Goal: Task Accomplishment & Management: Manage account settings

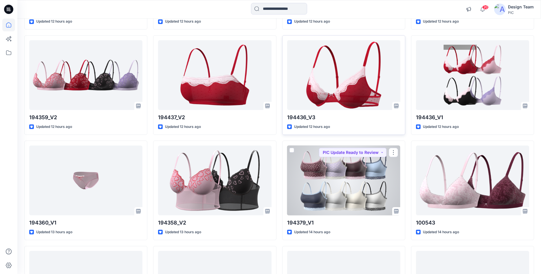
scroll to position [1266, 0]
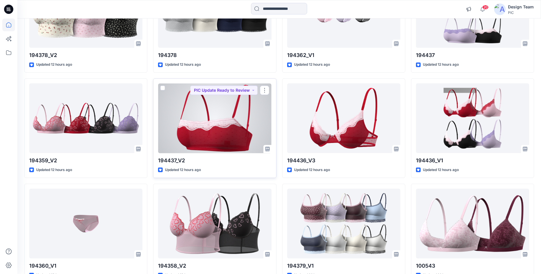
click at [232, 123] on div at bounding box center [214, 118] width 113 height 70
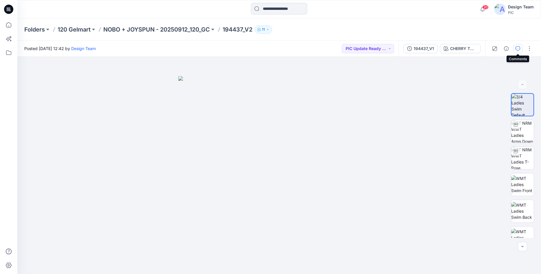
click at [517, 49] on icon "button" at bounding box center [517, 48] width 5 height 5
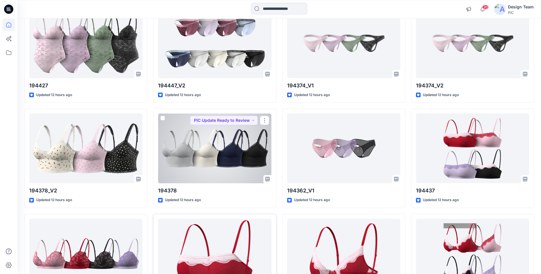
scroll to position [1127, 0]
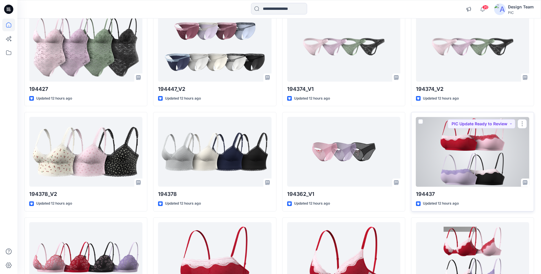
click at [471, 155] on div at bounding box center [472, 152] width 113 height 70
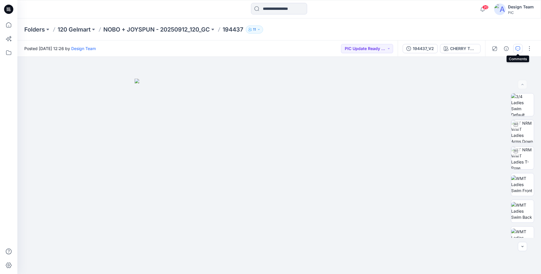
click at [516, 47] on icon "button" at bounding box center [517, 48] width 5 height 5
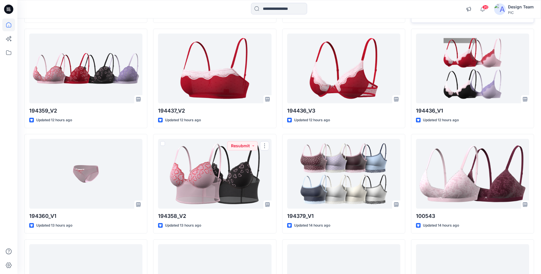
scroll to position [1231, 0]
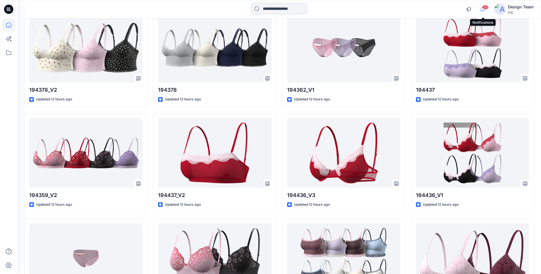
click at [485, 10] on icon "button" at bounding box center [482, 9] width 11 height 12
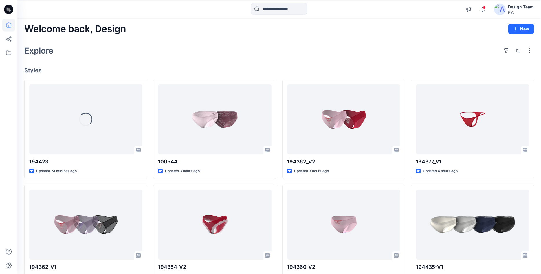
scroll to position [0, 0]
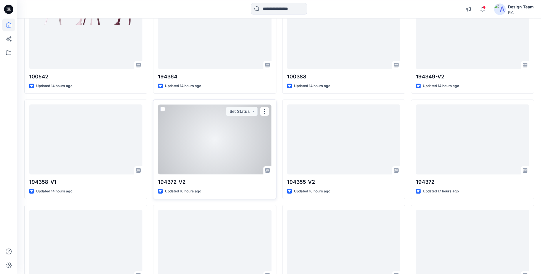
scroll to position [1563, 0]
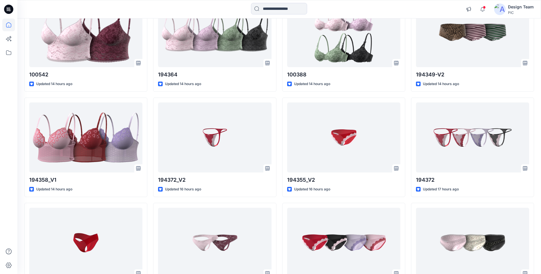
click at [8, 10] on icon at bounding box center [8, 9] width 9 height 9
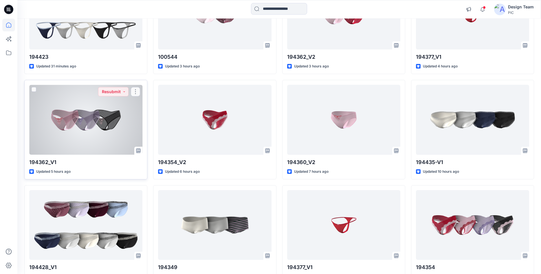
scroll to position [104, 0]
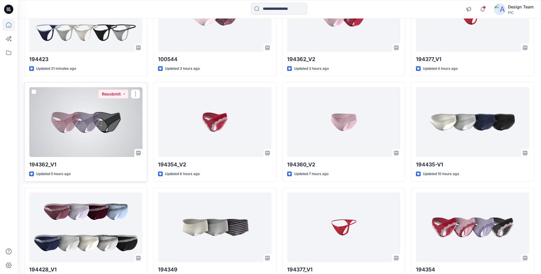
click at [54, 104] on div at bounding box center [85, 122] width 113 height 70
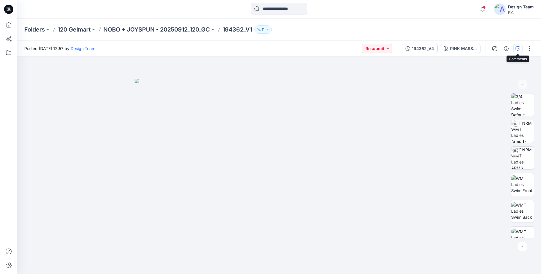
click at [515, 51] on icon "button" at bounding box center [517, 48] width 5 height 5
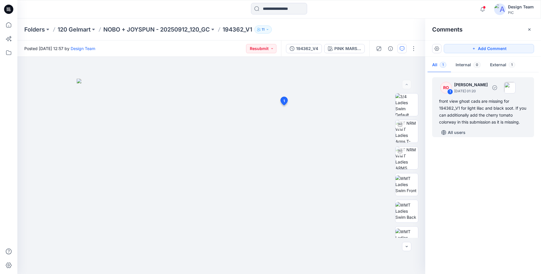
click at [476, 113] on div "front view ghost cads are missing for 194362_V1 for light lilac and black soot.…" at bounding box center [483, 112] width 88 height 28
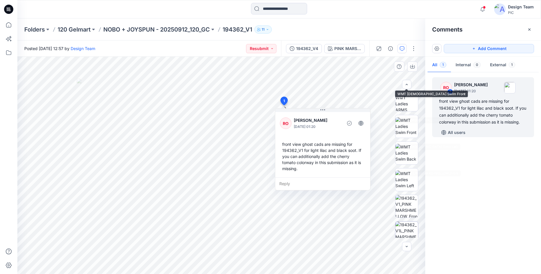
scroll to position [118, 0]
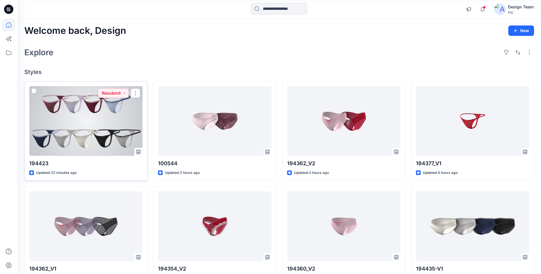
click at [104, 104] on div at bounding box center [85, 121] width 113 height 70
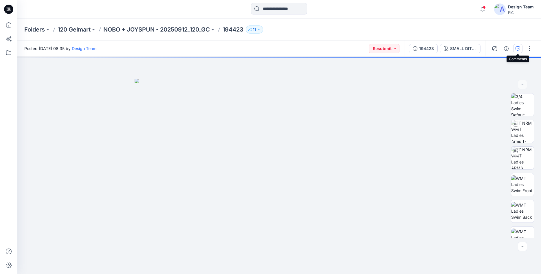
click at [515, 47] on icon "button" at bounding box center [517, 48] width 5 height 5
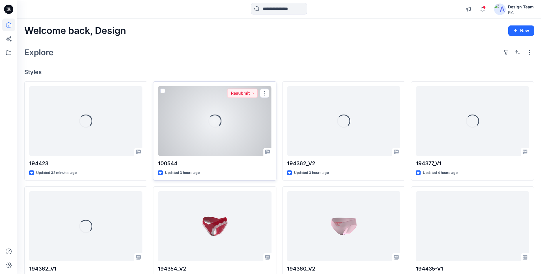
click at [188, 132] on div "Loading..." at bounding box center [214, 121] width 113 height 70
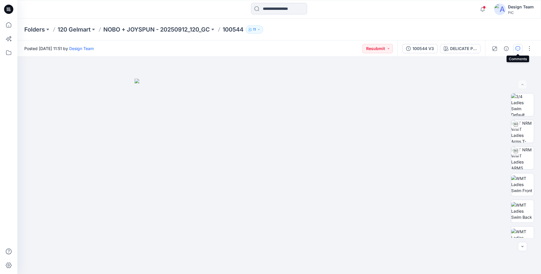
click at [520, 53] on button "button" at bounding box center [517, 48] width 9 height 9
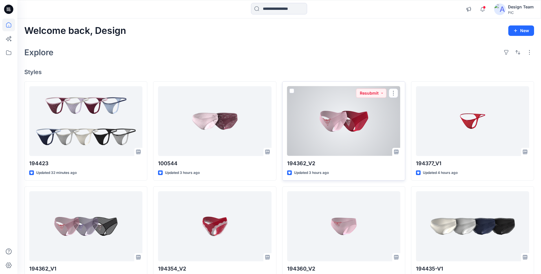
click at [370, 135] on div at bounding box center [343, 121] width 113 height 70
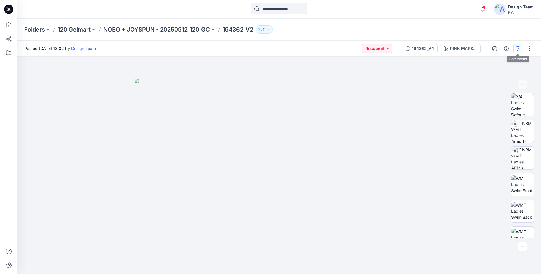
click at [516, 47] on icon "button" at bounding box center [517, 48] width 5 height 5
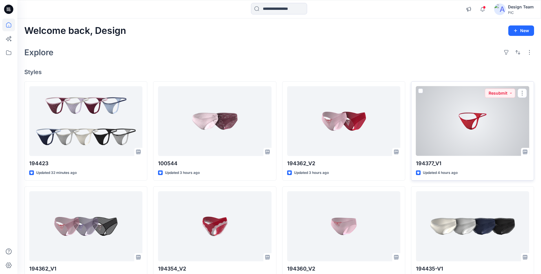
click at [442, 97] on div at bounding box center [472, 121] width 113 height 70
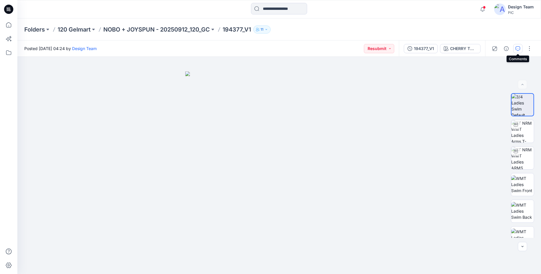
click at [520, 48] on button "button" at bounding box center [517, 48] width 9 height 9
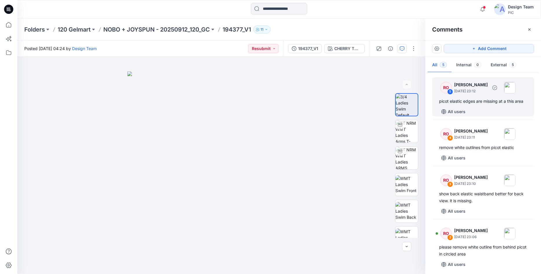
click at [483, 101] on div "picot elastic edges are missing at a this area" at bounding box center [483, 101] width 88 height 7
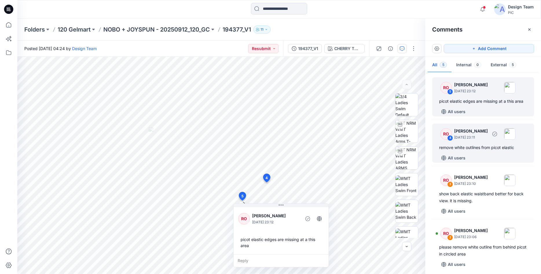
click at [466, 147] on div "remove white outlines from picot elastic" at bounding box center [483, 147] width 88 height 7
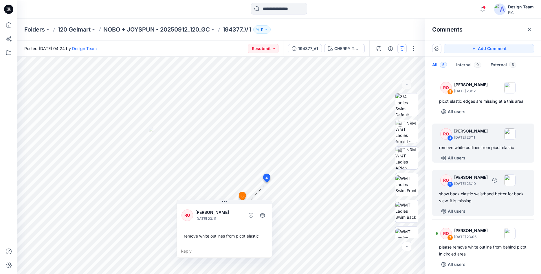
click at [468, 195] on div "show back elastic waistband better for back view. it is missing." at bounding box center [483, 197] width 88 height 14
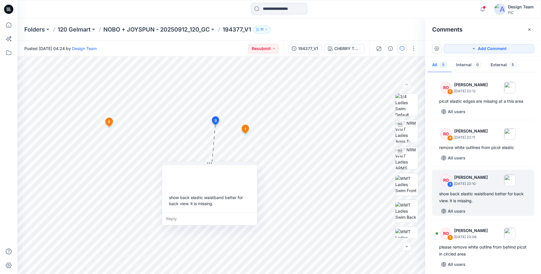
click at [3, 10] on div at bounding box center [8, 9] width 19 height 19
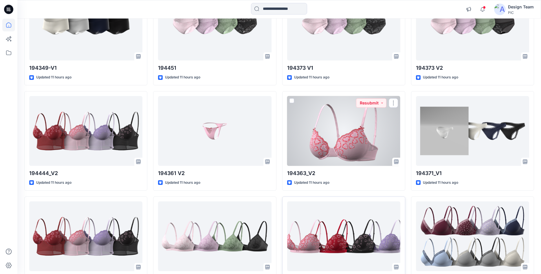
scroll to position [834, 0]
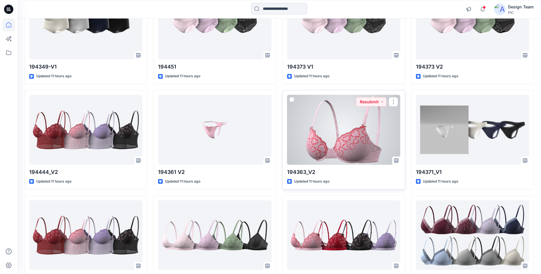
click at [361, 129] on div at bounding box center [343, 130] width 113 height 70
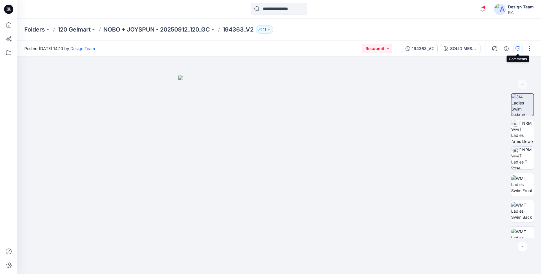
click at [518, 51] on icon "button" at bounding box center [517, 48] width 5 height 5
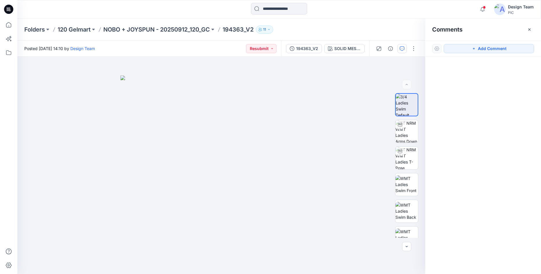
drag, startPoint x: 5, startPoint y: 10, endPoint x: 7, endPoint y: 11, distance: 3.0
click at [5, 9] on icon at bounding box center [8, 9] width 9 height 9
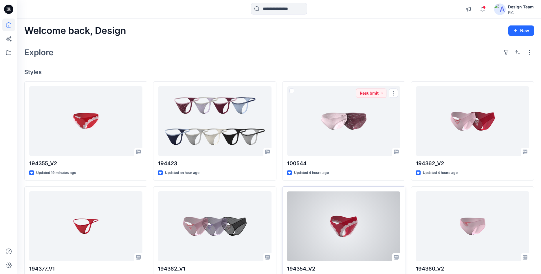
scroll to position [104, 0]
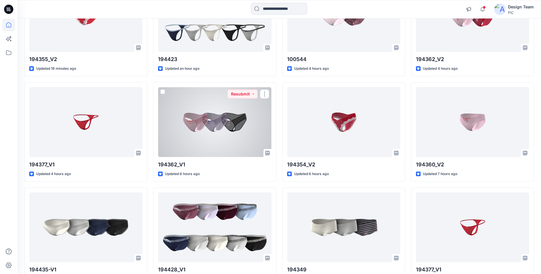
click at [218, 136] on div at bounding box center [214, 122] width 113 height 70
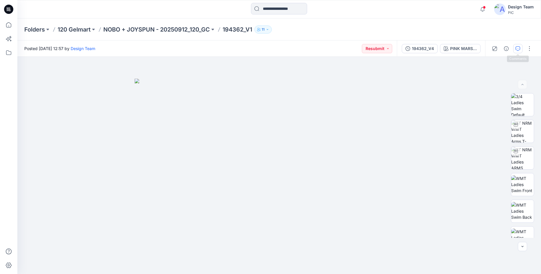
click at [520, 49] on icon "button" at bounding box center [517, 48] width 5 height 5
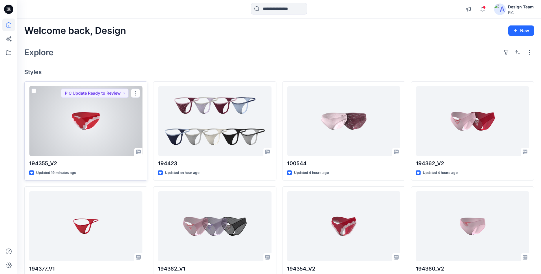
click at [81, 133] on div at bounding box center [85, 121] width 113 height 70
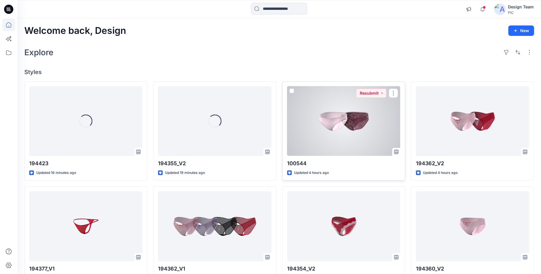
click at [366, 132] on div at bounding box center [343, 121] width 113 height 70
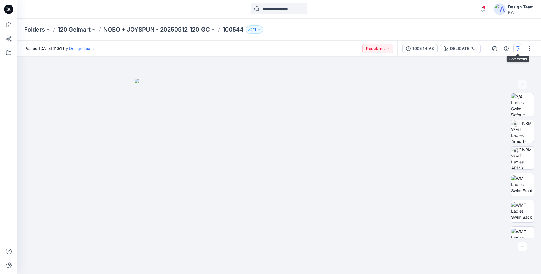
click at [518, 47] on icon "button" at bounding box center [517, 48] width 5 height 5
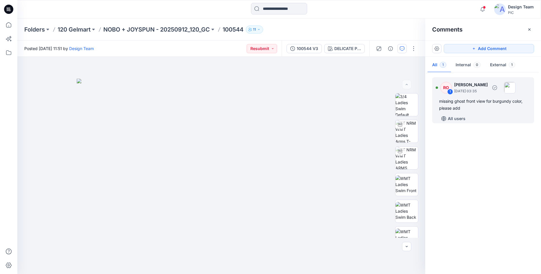
click at [483, 110] on div "missing ghost front view for burgundy color, please add" at bounding box center [483, 105] width 88 height 14
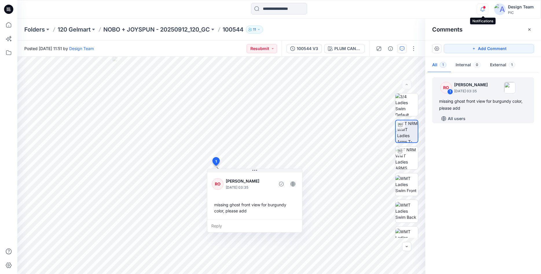
click at [483, 10] on icon "button" at bounding box center [482, 9] width 11 height 12
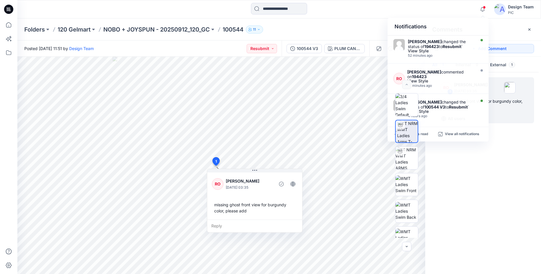
click at [8, 12] on icon at bounding box center [8, 9] width 9 height 9
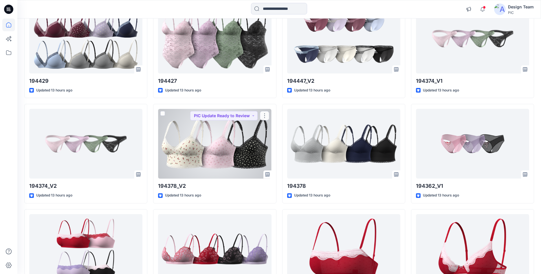
scroll to position [1146, 0]
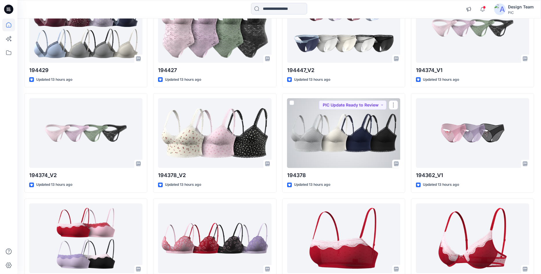
click at [315, 134] on div at bounding box center [343, 133] width 113 height 70
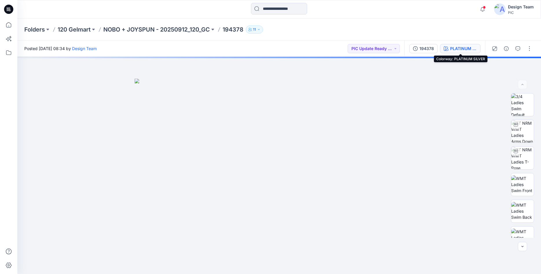
click at [449, 49] on button "PLATINUM SILVER" at bounding box center [460, 48] width 41 height 9
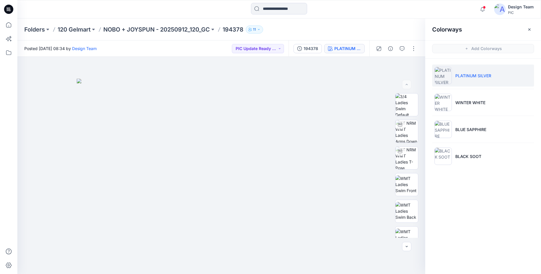
click at [460, 74] on p "PLATINUM SILVER" at bounding box center [473, 76] width 36 height 6
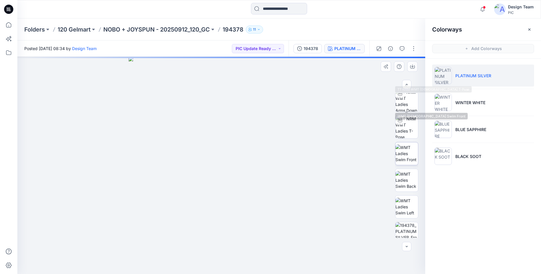
scroll to position [118, 0]
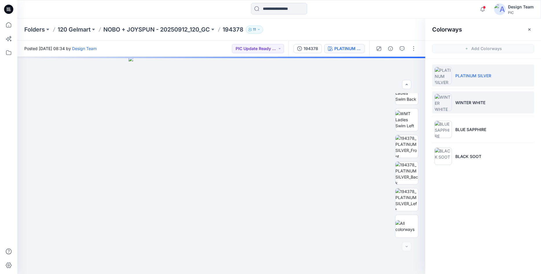
click at [475, 107] on li "WINTER WHITE" at bounding box center [483, 102] width 102 height 22
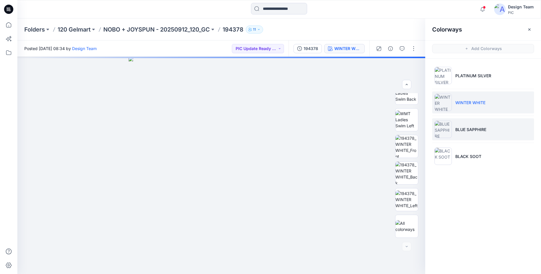
click at [461, 131] on p "BLUE SAPPHIRE" at bounding box center [470, 129] width 31 height 6
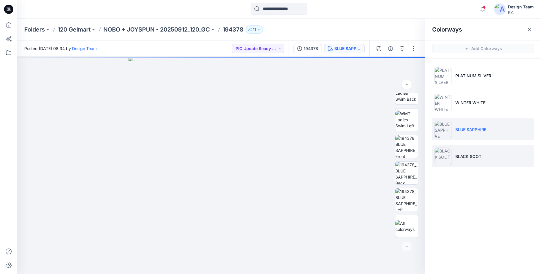
click at [456, 155] on p "BLACK SOOT" at bounding box center [468, 156] width 26 height 6
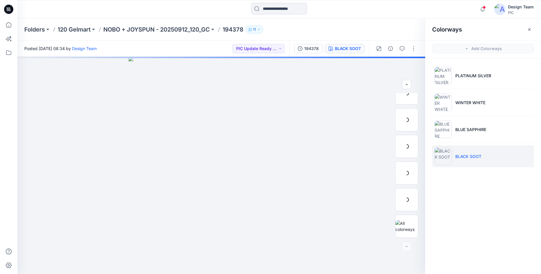
click at [462, 155] on p "BLACK SOOT" at bounding box center [468, 156] width 26 height 6
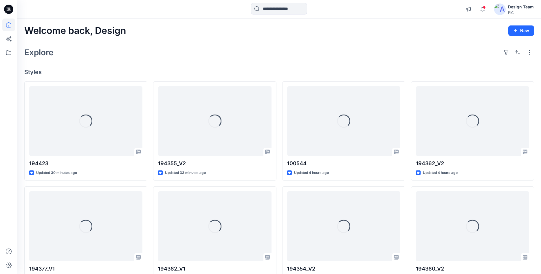
scroll to position [1146, 0]
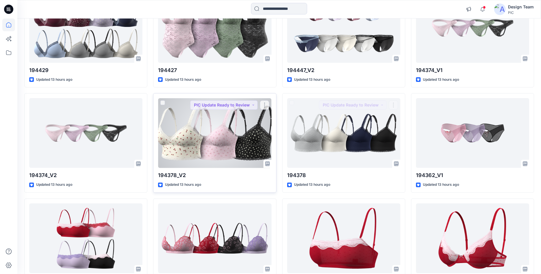
click at [240, 143] on div at bounding box center [214, 133] width 113 height 70
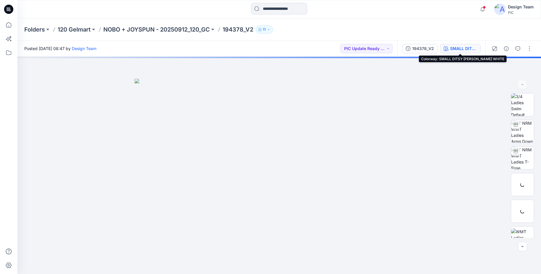
click at [467, 47] on div "SMALL DITSY ROSE WINTER WHITE" at bounding box center [463, 48] width 27 height 6
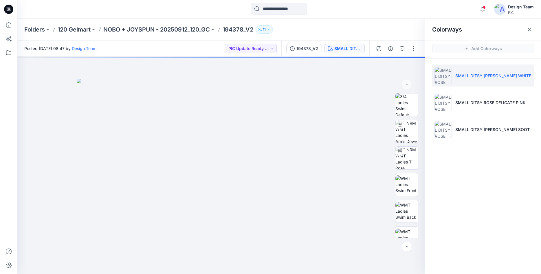
click at [474, 79] on li "SMALL DITSY ROSE WINTER WHITE" at bounding box center [483, 76] width 102 height 22
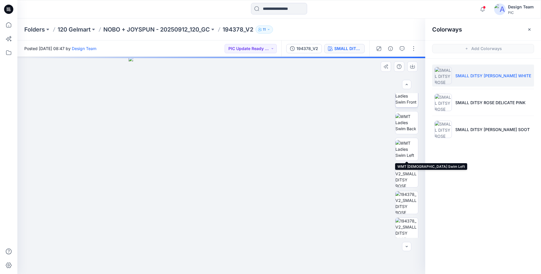
scroll to position [118, 0]
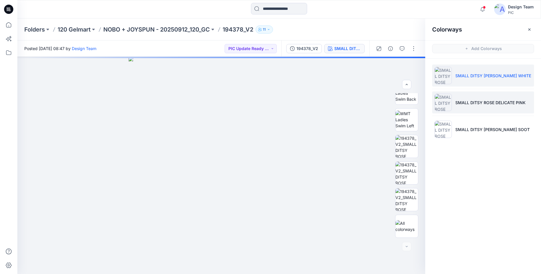
click at [480, 103] on p "SMALL DITSY ROSE DELICATE PINK" at bounding box center [490, 103] width 70 height 6
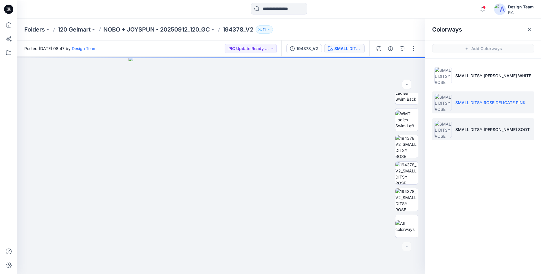
click at [467, 134] on li "SMALL DITSY ROSE BLACK SOOT" at bounding box center [483, 129] width 102 height 22
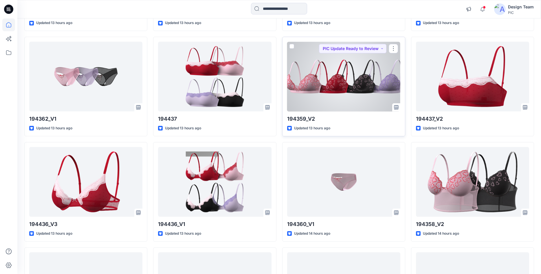
scroll to position [1320, 0]
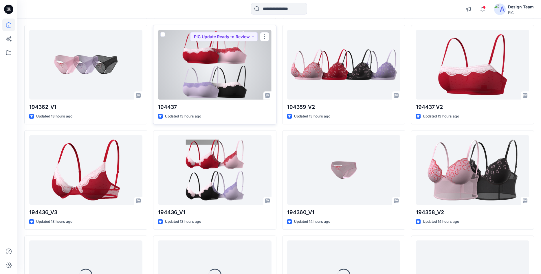
click at [234, 83] on div at bounding box center [214, 65] width 113 height 70
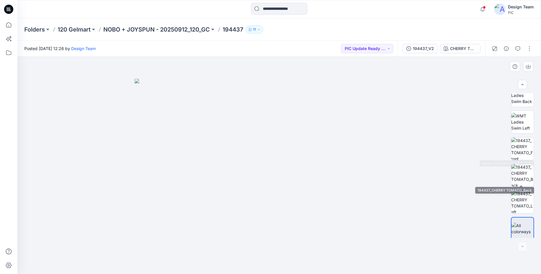
scroll to position [118, 0]
click at [456, 48] on div "CHERRY TOMATO" at bounding box center [463, 48] width 27 height 6
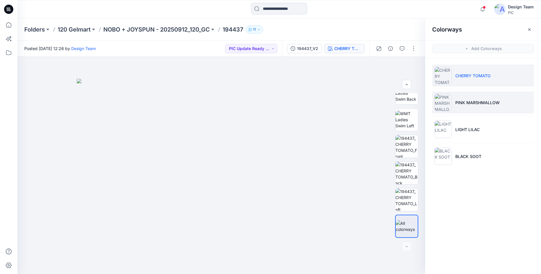
click at [467, 102] on p "PINK MARSHMALLOW" at bounding box center [477, 103] width 44 height 6
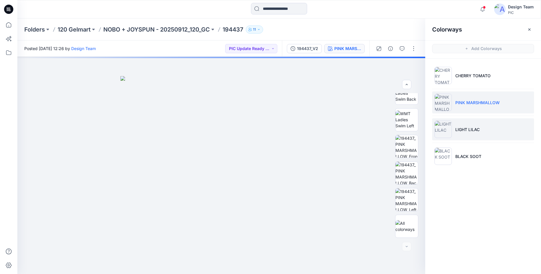
click at [473, 122] on li "LIGHT LILAC" at bounding box center [483, 129] width 102 height 22
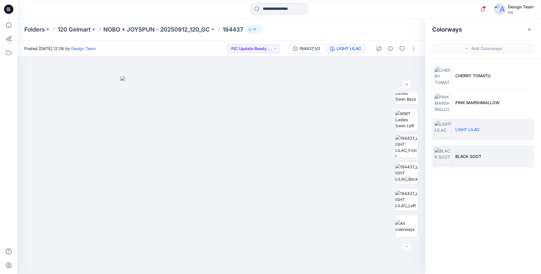
click at [468, 158] on p "BLACK SOOT" at bounding box center [468, 156] width 26 height 6
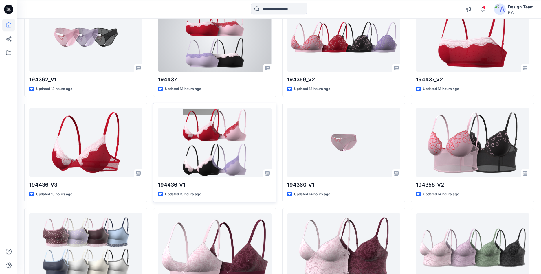
scroll to position [1354, 0]
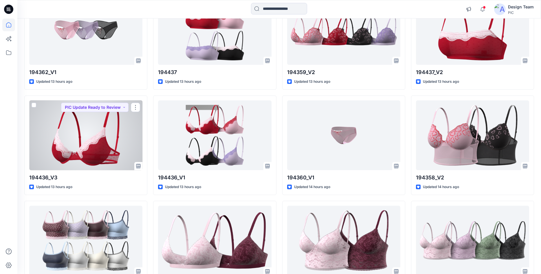
click at [80, 133] on div at bounding box center [85, 135] width 113 height 70
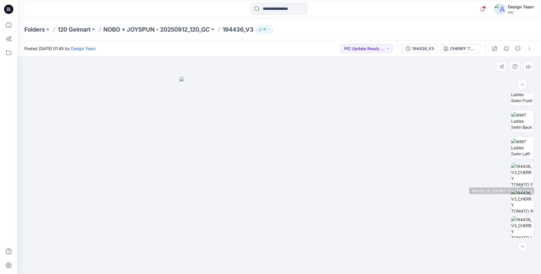
scroll to position [91, 0]
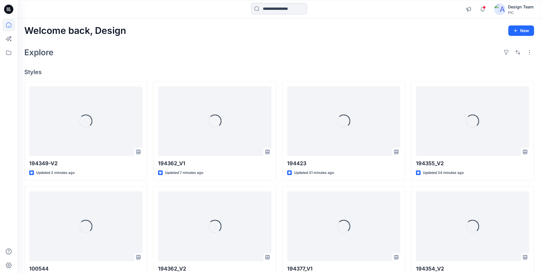
scroll to position [1354, 0]
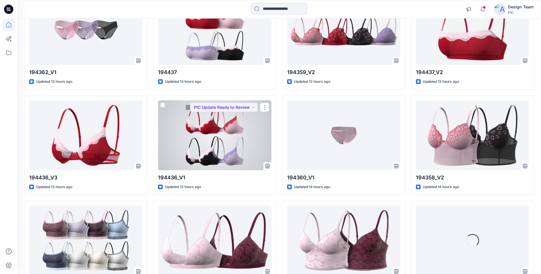
click at [213, 131] on div at bounding box center [214, 135] width 113 height 70
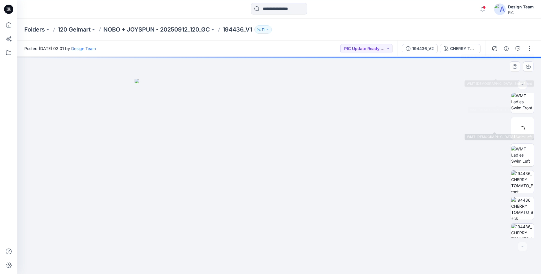
scroll to position [118, 0]
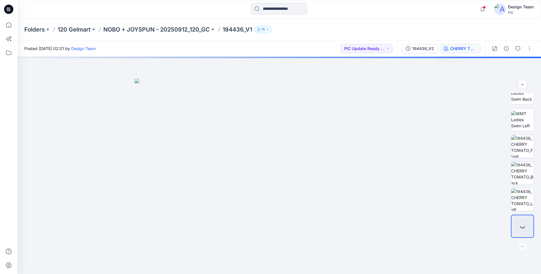
click at [461, 48] on div "CHERRY TOMATO" at bounding box center [463, 48] width 27 height 6
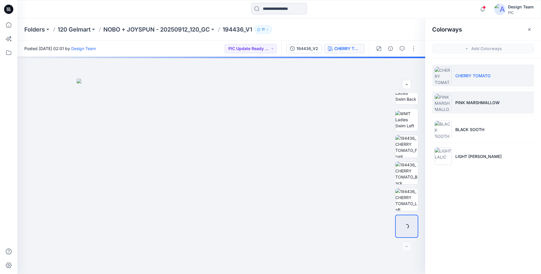
click at [452, 102] on li "PINK MARSHMALLOW" at bounding box center [483, 102] width 102 height 22
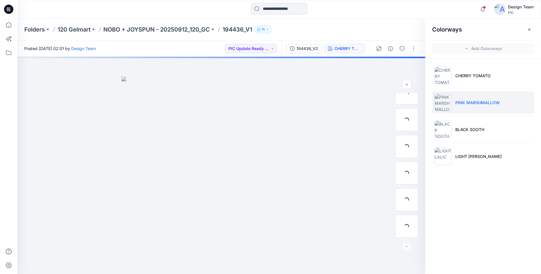
click at [442, 108] on img at bounding box center [442, 102] width 17 height 17
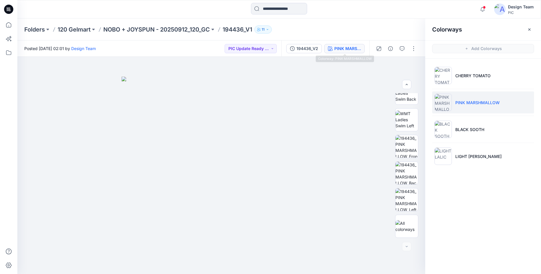
click at [343, 46] on div "PINK MARSHMALLOW" at bounding box center [347, 48] width 27 height 6
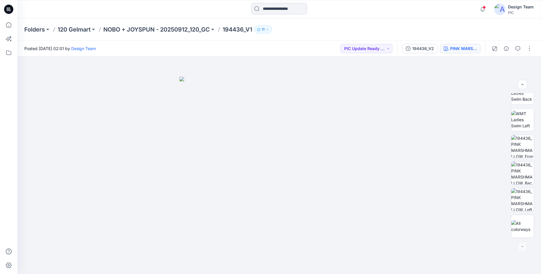
click at [467, 51] on div "PINK MARSHMALLOW" at bounding box center [463, 48] width 27 height 6
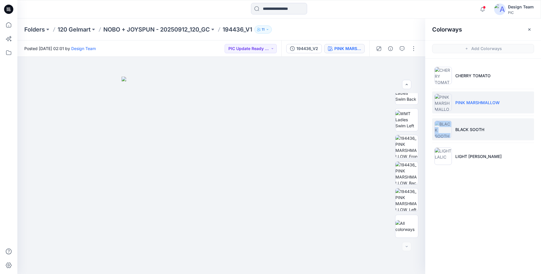
click at [454, 130] on li "BLACK SOOTH" at bounding box center [483, 129] width 102 height 22
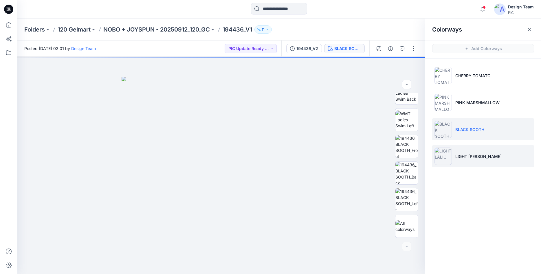
click at [464, 154] on p "LIGHT LALIC" at bounding box center [478, 156] width 46 height 6
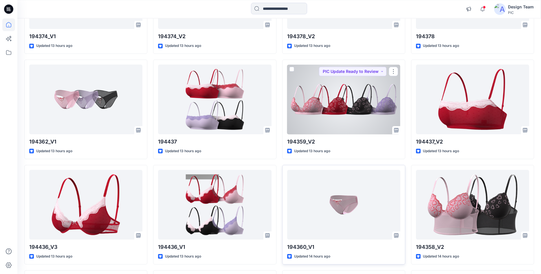
scroll to position [1389, 0]
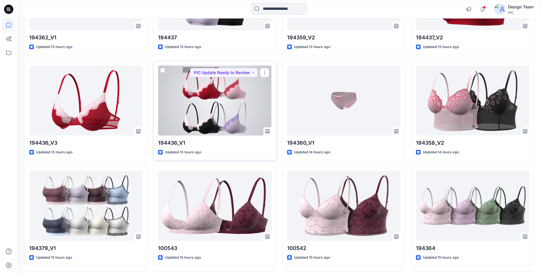
click at [212, 115] on div at bounding box center [214, 101] width 113 height 70
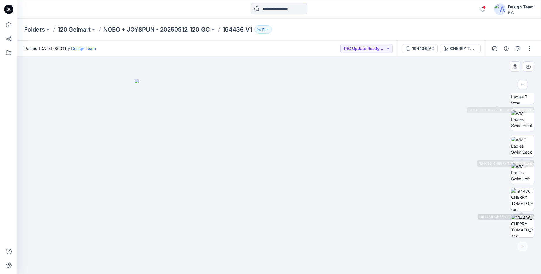
scroll to position [118, 0]
click at [6, 9] on icon at bounding box center [8, 9] width 9 height 9
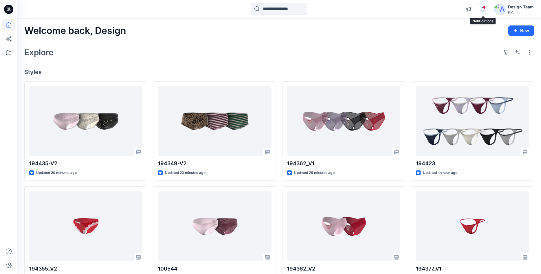
click at [481, 9] on icon "button" at bounding box center [482, 9] width 4 height 4
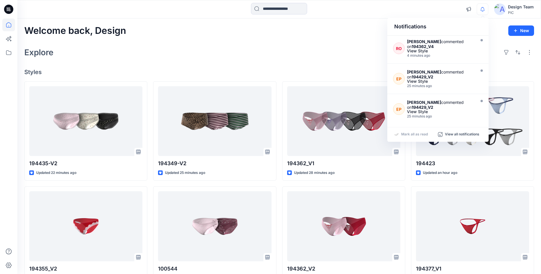
click at [354, 52] on div "Explore" at bounding box center [279, 52] width 510 height 14
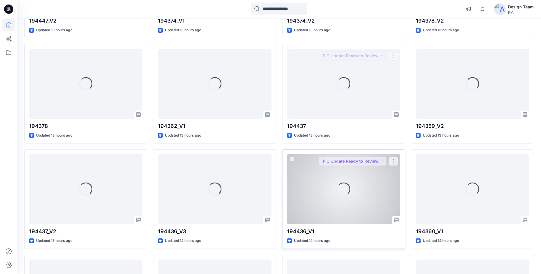
scroll to position [1320, 0]
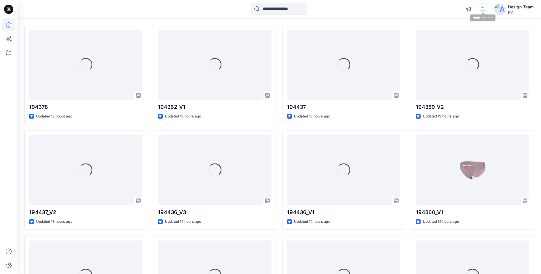
click at [484, 10] on icon "button" at bounding box center [482, 9] width 11 height 12
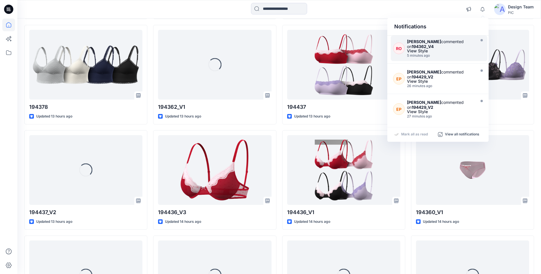
click at [425, 50] on div "View Style" at bounding box center [440, 51] width 67 height 4
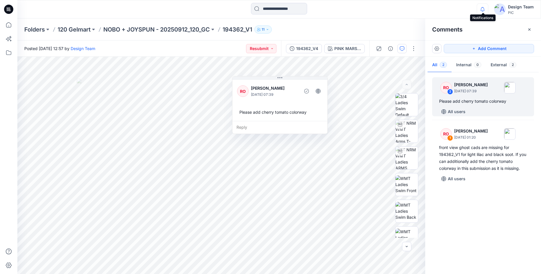
click at [480, 7] on icon "button" at bounding box center [482, 9] width 11 height 12
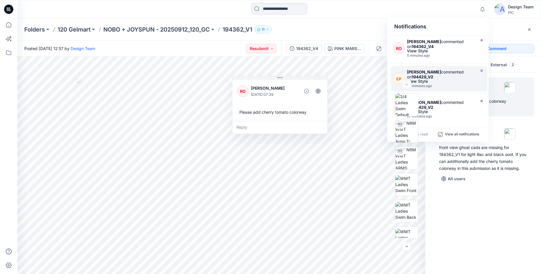
click at [448, 79] on div "Edlin Pagan commented on 194429_V2" at bounding box center [440, 74] width 67 height 10
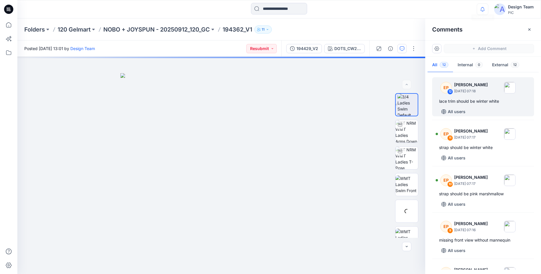
click at [481, 8] on icon "button" at bounding box center [482, 9] width 11 height 12
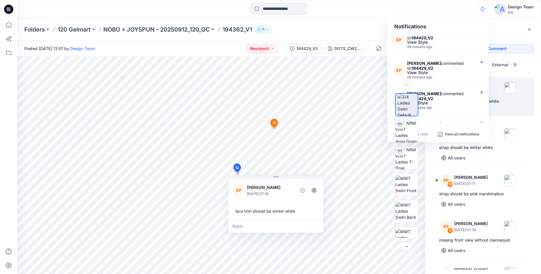
scroll to position [156, 0]
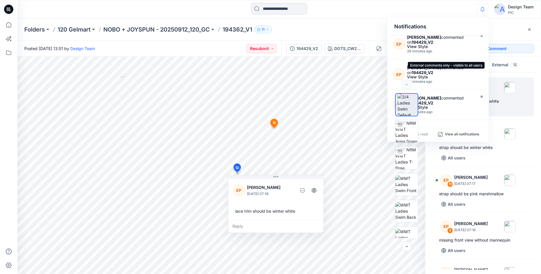
click at [505, 66] on button "External 12" at bounding box center [505, 65] width 36 height 15
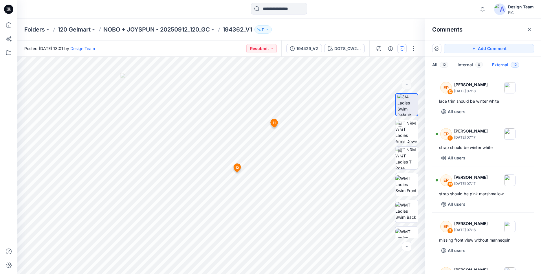
click at [504, 66] on button "External 12" at bounding box center [505, 65] width 36 height 15
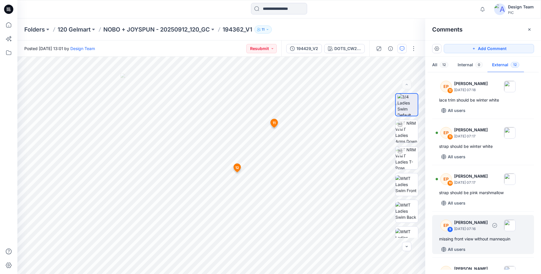
scroll to position [0, 0]
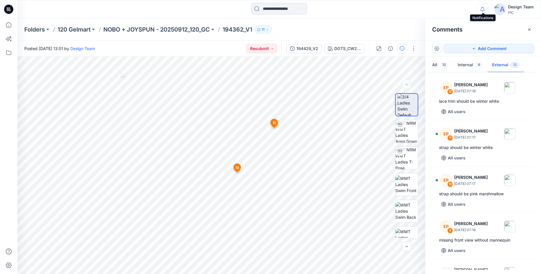
click at [479, 9] on icon "button" at bounding box center [482, 9] width 11 height 12
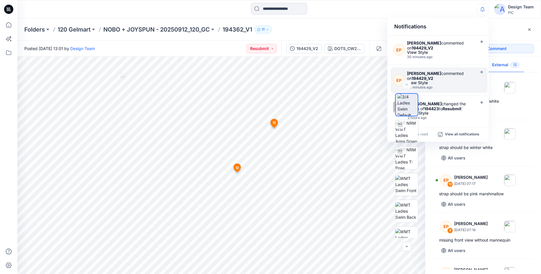
scroll to position [217, 0]
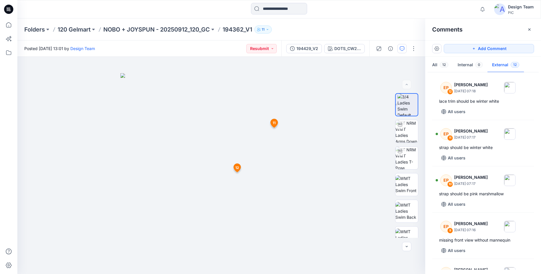
click at [5, 8] on icon at bounding box center [8, 9] width 9 height 9
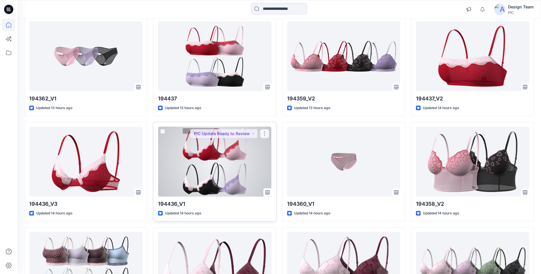
scroll to position [1320, 0]
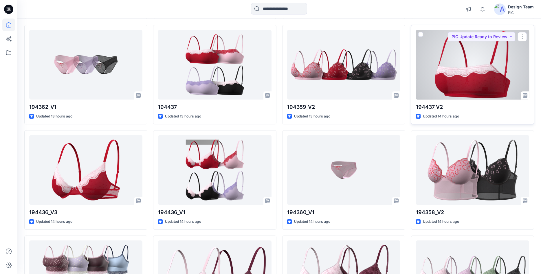
click at [482, 92] on div at bounding box center [472, 65] width 113 height 70
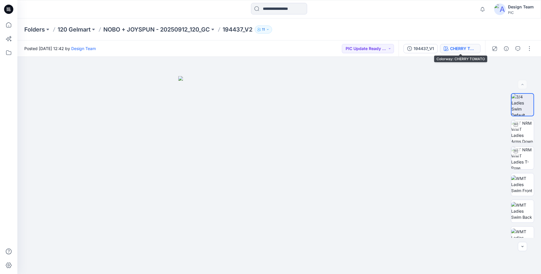
click at [451, 47] on div "CHERRY TOMATO" at bounding box center [463, 48] width 27 height 6
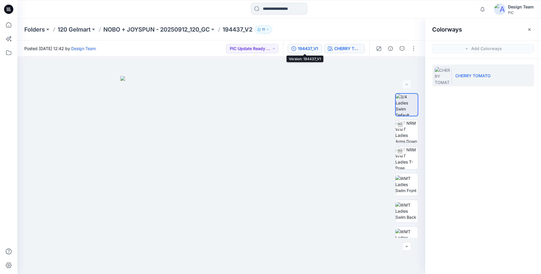
click at [313, 48] on div "194437_V1" at bounding box center [308, 48] width 20 height 6
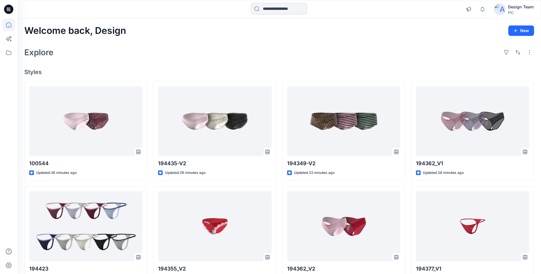
click at [269, 8] on input at bounding box center [279, 9] width 56 height 12
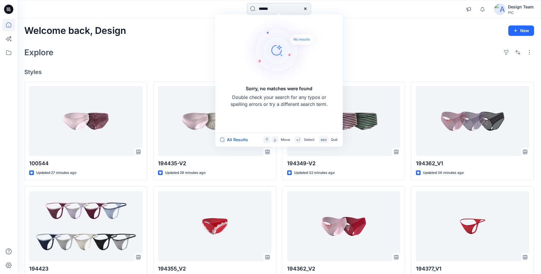
click at [269, 8] on input "******" at bounding box center [279, 9] width 64 height 12
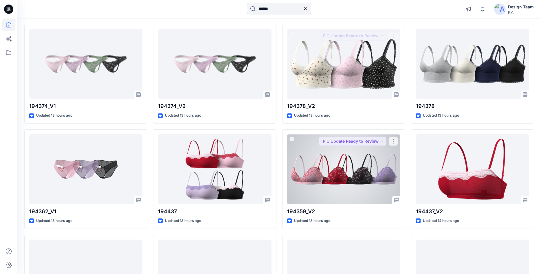
scroll to position [1285, 0]
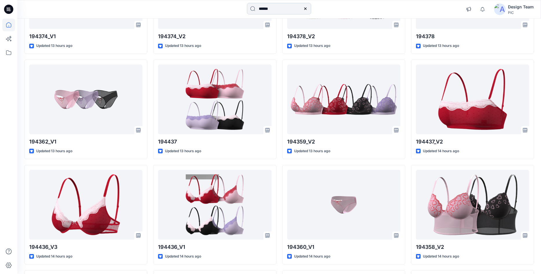
click at [275, 6] on input "******" at bounding box center [279, 9] width 64 height 12
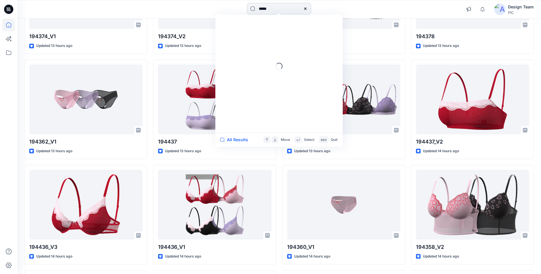
type input "******"
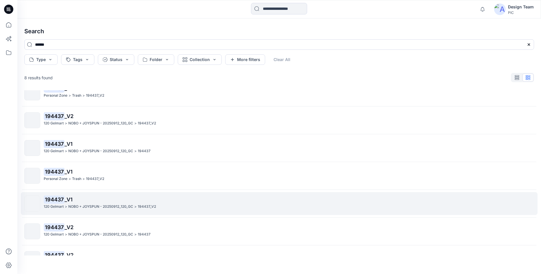
scroll to position [57, 0]
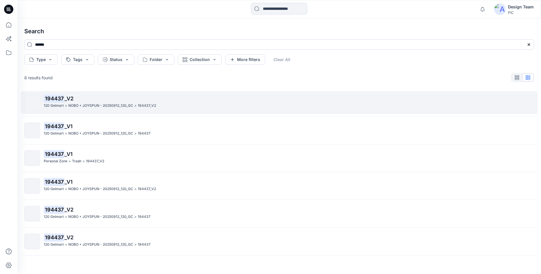
click at [49, 97] on mark "194437" at bounding box center [54, 98] width 21 height 8
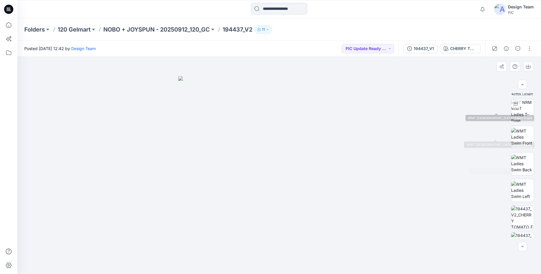
scroll to position [91, 0]
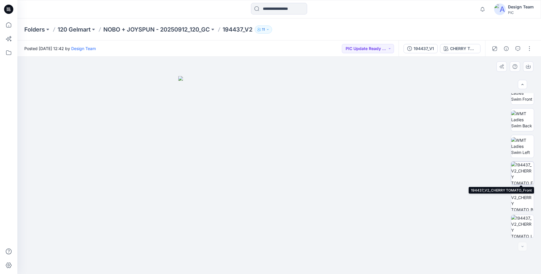
click at [522, 177] on img at bounding box center [522, 173] width 23 height 23
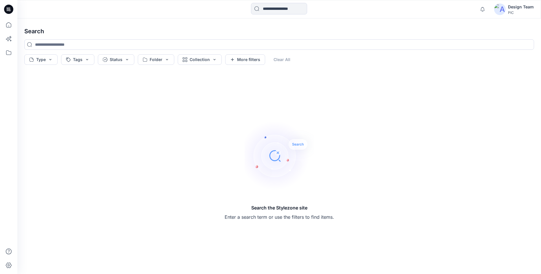
click at [8, 13] on icon at bounding box center [8, 9] width 9 height 9
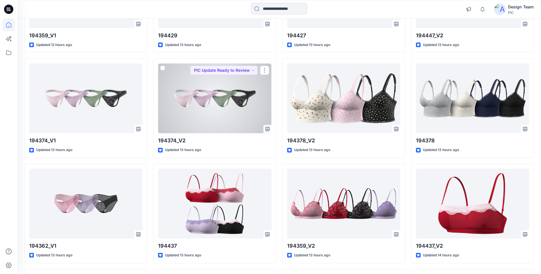
scroll to position [1285, 0]
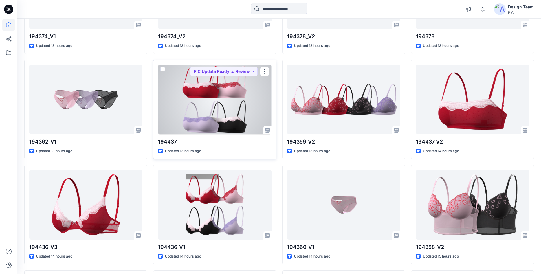
click at [197, 116] on div at bounding box center [214, 100] width 113 height 70
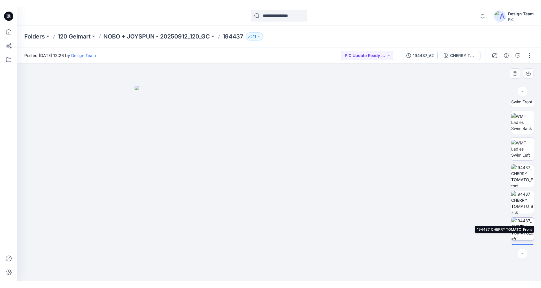
scroll to position [118, 0]
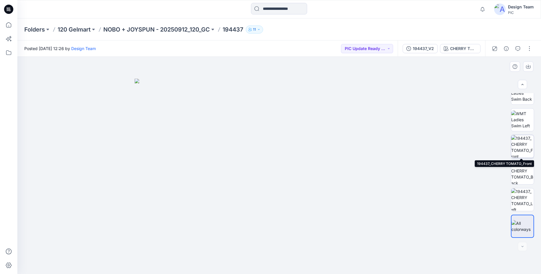
click at [515, 148] on img at bounding box center [522, 146] width 23 height 23
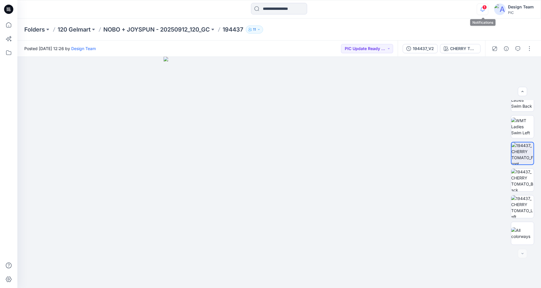
click at [480, 7] on icon "button" at bounding box center [482, 9] width 11 height 12
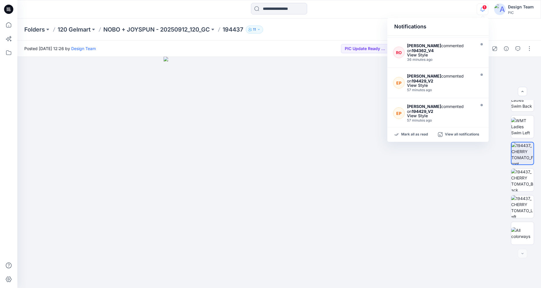
scroll to position [0, 0]
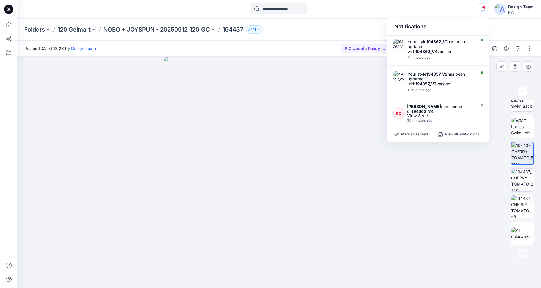
click at [419, 189] on div at bounding box center [279, 172] width 524 height 231
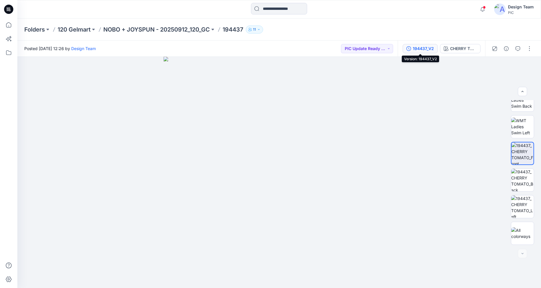
click at [429, 46] on div "194437_V2" at bounding box center [423, 48] width 21 height 6
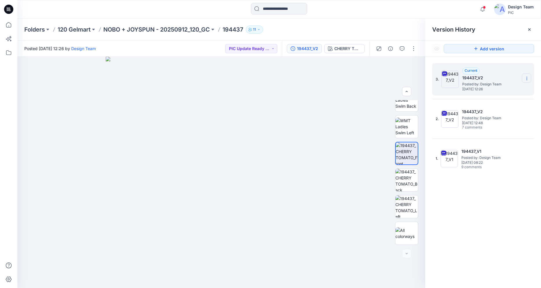
click at [525, 78] on icon at bounding box center [526, 78] width 5 height 5
click at [489, 197] on div "3. Current 194437_V2 Posted by: Design Team Monday, October 13, 2025 12:26 Down…" at bounding box center [483, 177] width 116 height 240
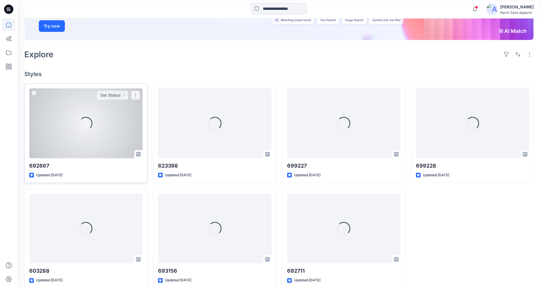
scroll to position [106, 0]
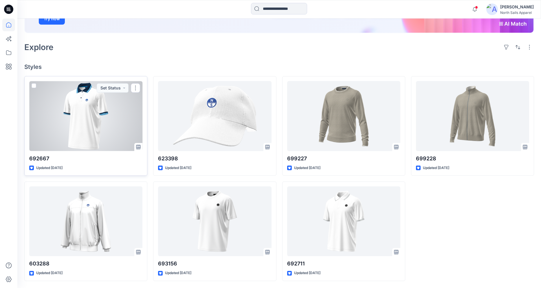
click at [117, 127] on div at bounding box center [85, 116] width 113 height 70
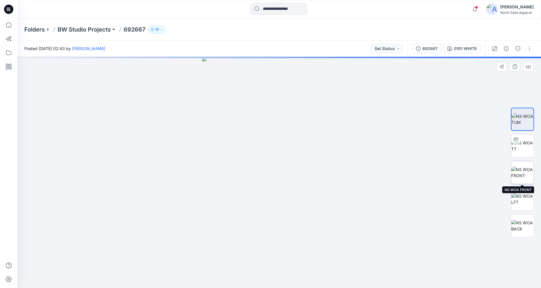
click at [530, 169] on img at bounding box center [522, 172] width 23 height 12
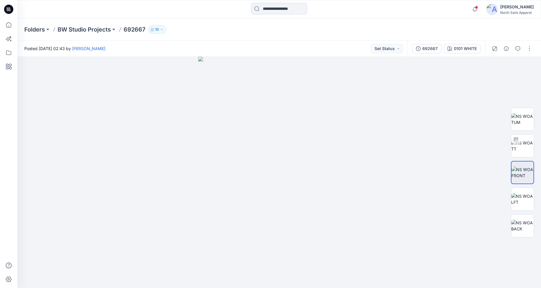
click at [9, 10] on icon at bounding box center [8, 9] width 9 height 9
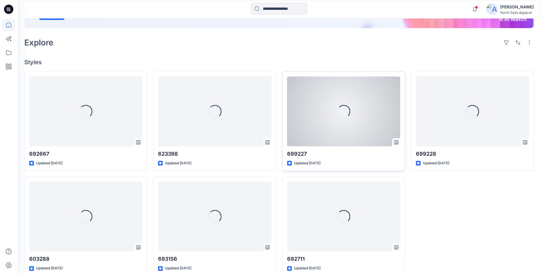
scroll to position [120, 0]
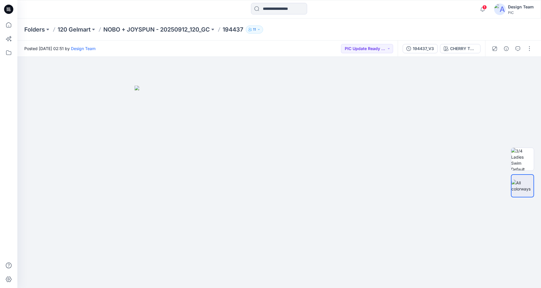
click at [8, 9] on icon at bounding box center [8, 9] width 9 height 9
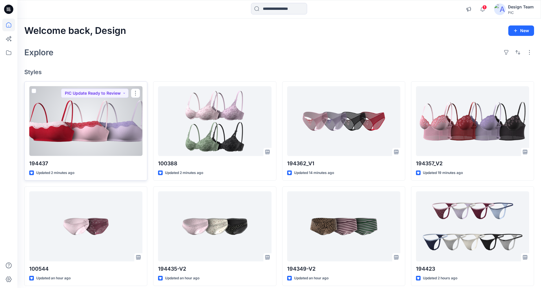
click at [110, 141] on div at bounding box center [85, 121] width 113 height 70
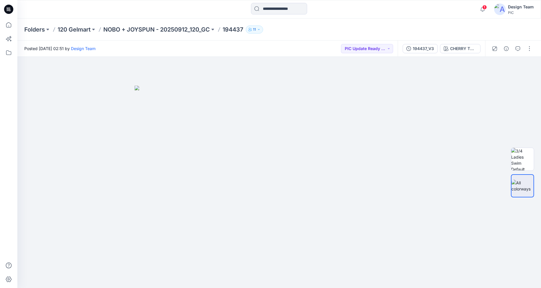
click at [10, 8] on icon at bounding box center [8, 9] width 9 height 9
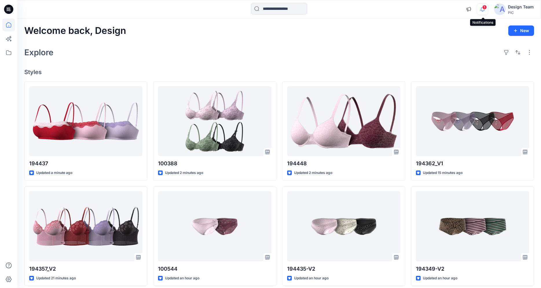
click at [483, 8] on icon "button" at bounding box center [482, 9] width 11 height 12
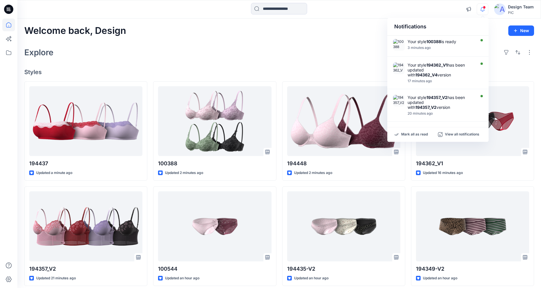
click at [250, 38] on div "Welcome back, Design New Explore Styles 194437 Updated a minute ago 194357_V2 U…" at bounding box center [279, 219] width 524 height 401
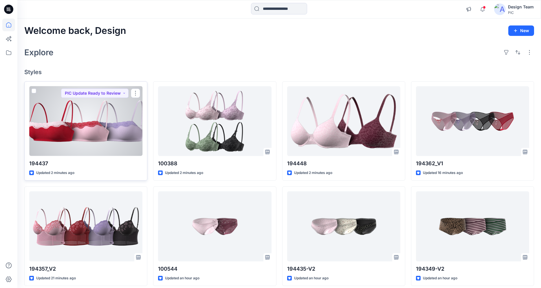
click at [113, 120] on div at bounding box center [85, 121] width 113 height 70
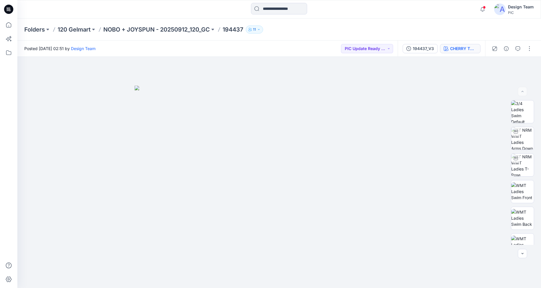
click at [460, 50] on div "CHERRY TOMATO" at bounding box center [463, 48] width 27 height 6
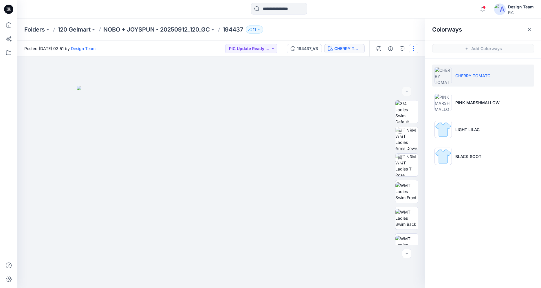
click at [418, 49] on button "button" at bounding box center [413, 48] width 9 height 9
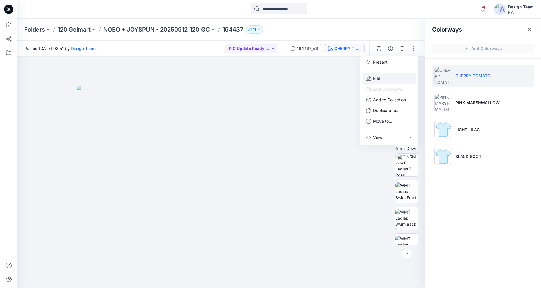
click at [383, 76] on button "Edit" at bounding box center [389, 78] width 53 height 11
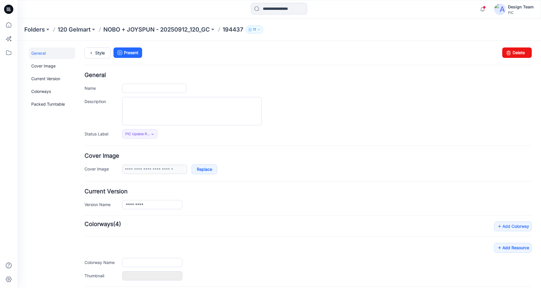
type input "******"
type input "**********"
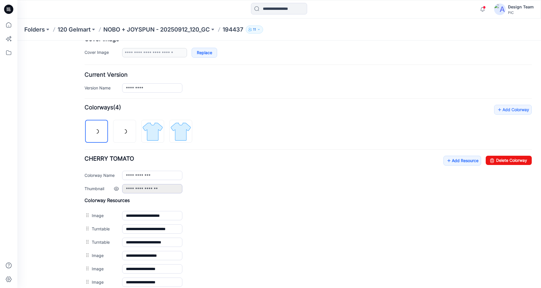
scroll to position [174, 0]
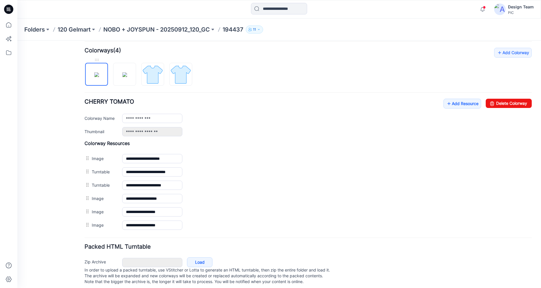
click at [95, 76] on img at bounding box center [96, 74] width 5 height 5
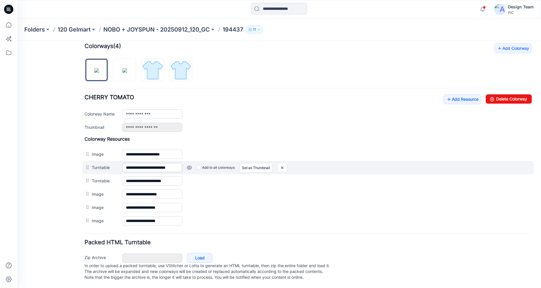
scroll to position [184, 0]
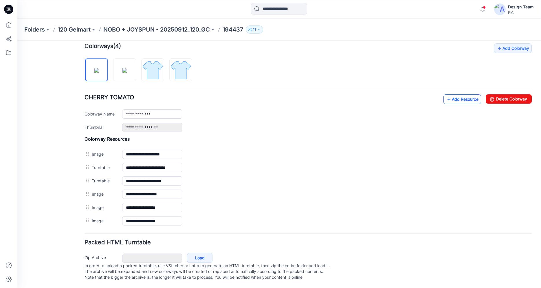
click at [456, 94] on link "Add Resource" at bounding box center [462, 99] width 38 height 10
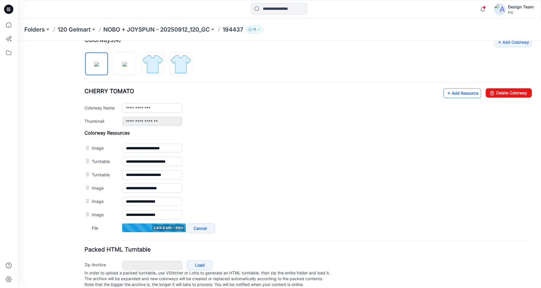
click at [460, 96] on link "Add Resource" at bounding box center [462, 93] width 38 height 10
click at [447, 96] on icon at bounding box center [449, 93] width 6 height 9
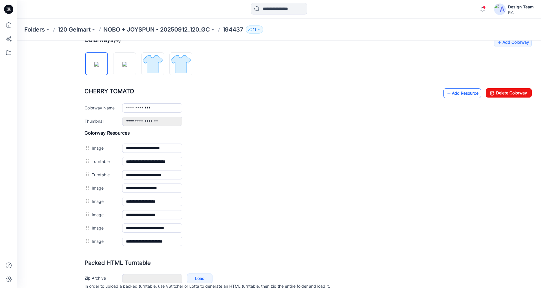
click at [456, 94] on link "Add Resource" at bounding box center [462, 93] width 38 height 10
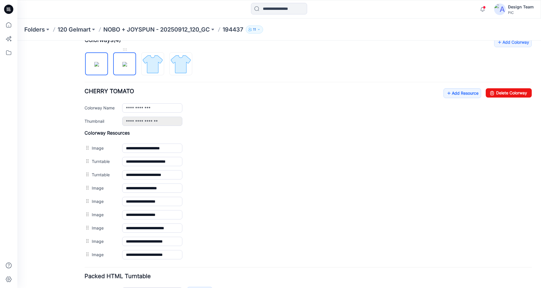
click at [124, 67] on img at bounding box center [124, 64] width 5 height 5
type input "**********"
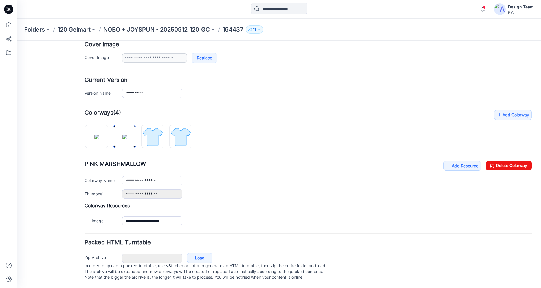
scroll to position [118, 0]
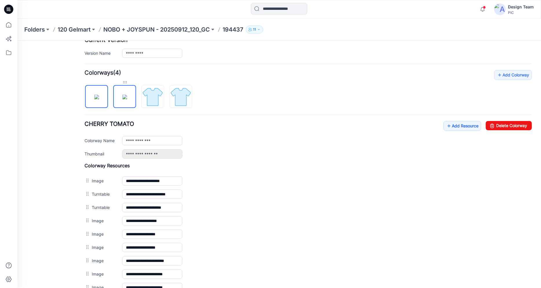
scroll to position [104, 0]
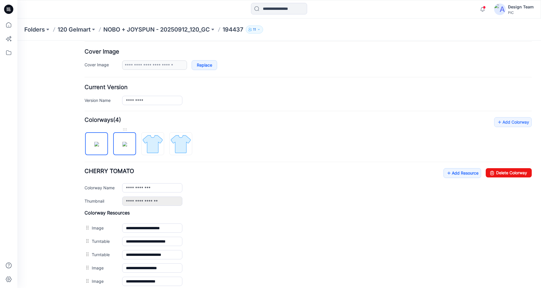
click at [122, 144] on img at bounding box center [124, 144] width 5 height 5
type input "**********"
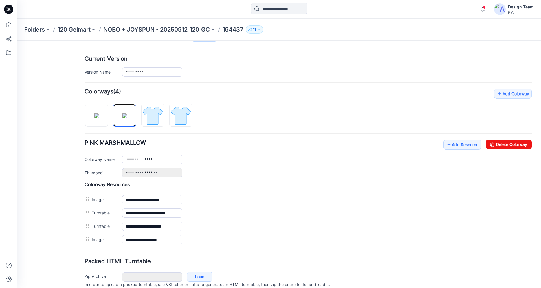
scroll to position [157, 0]
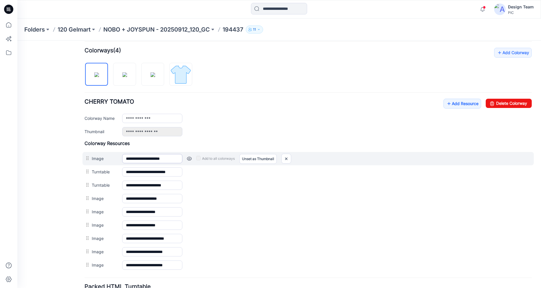
scroll to position [208, 0]
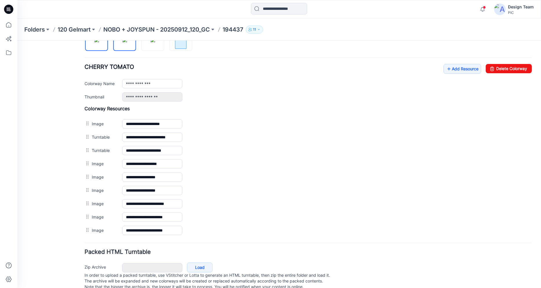
click at [127, 42] on img at bounding box center [124, 40] width 5 height 5
type input "**********"
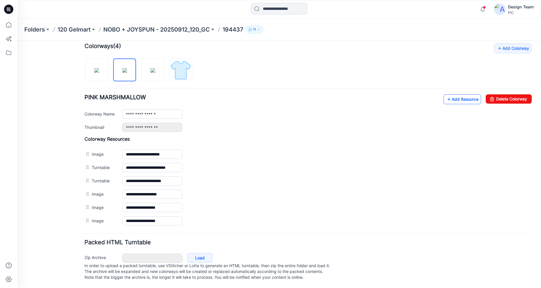
click at [455, 94] on link "Add Resource" at bounding box center [462, 99] width 38 height 10
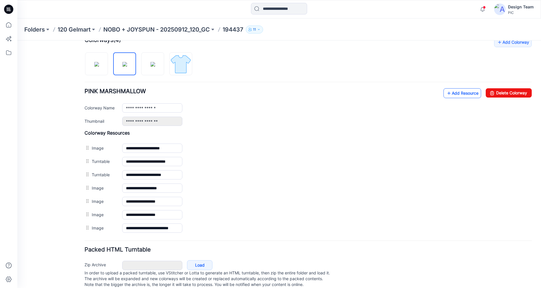
click at [456, 93] on link "Add Resource" at bounding box center [462, 93] width 38 height 10
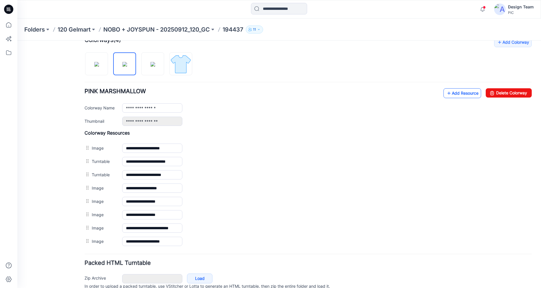
click at [462, 93] on link "Add Resource" at bounding box center [462, 93] width 38 height 10
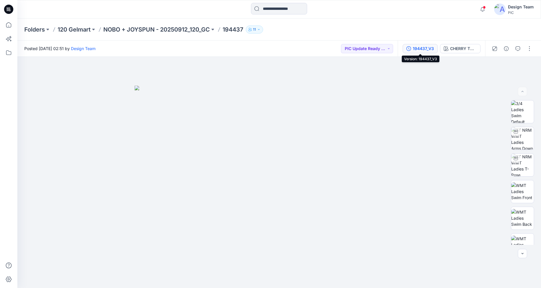
click at [430, 49] on div "194437_V3" at bounding box center [423, 48] width 21 height 6
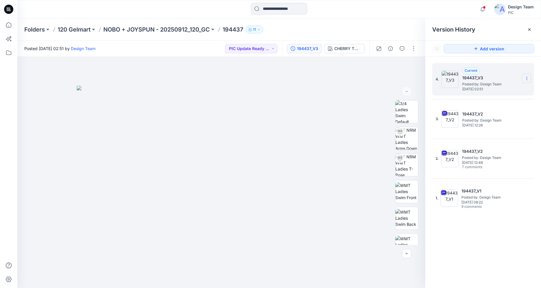
click at [525, 78] on icon at bounding box center [526, 78] width 5 height 5
click at [491, 114] on span "Delete Version" at bounding box center [486, 115] width 27 height 7
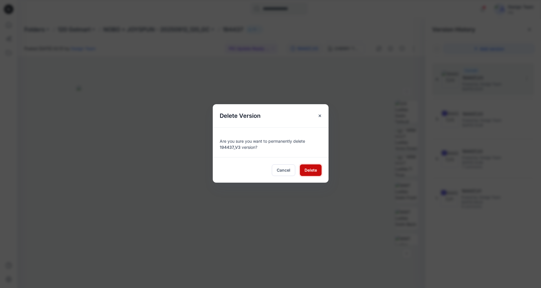
click at [308, 169] on span "Delete" at bounding box center [310, 170] width 12 height 6
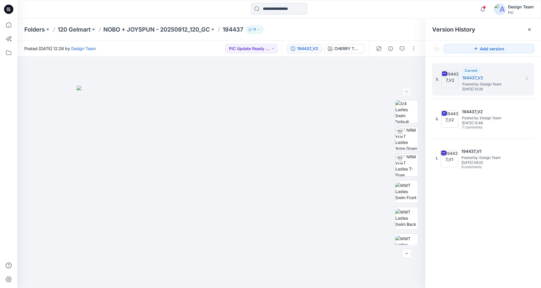
click at [12, 6] on icon at bounding box center [8, 9] width 9 height 19
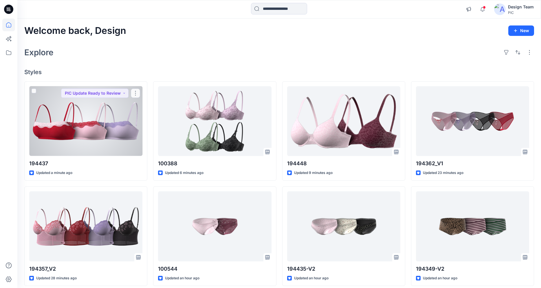
click at [78, 132] on div at bounding box center [85, 121] width 113 height 70
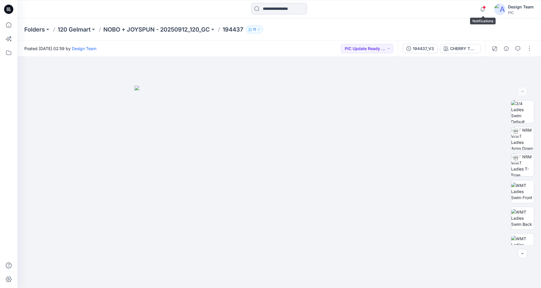
click at [485, 7] on span at bounding box center [484, 7] width 3 height 3
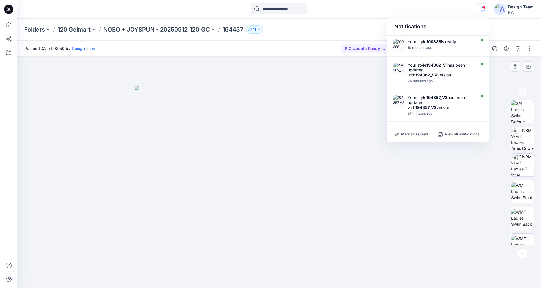
click at [471, 193] on div at bounding box center [279, 172] width 524 height 231
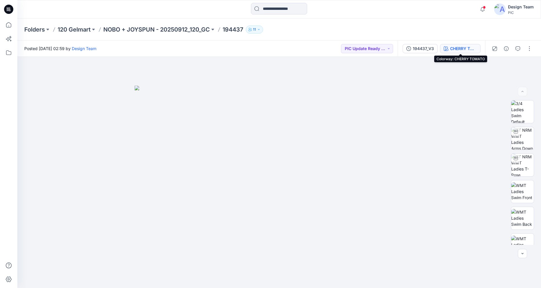
click at [450, 48] on div "CHERRY TOMATO" at bounding box center [463, 48] width 27 height 6
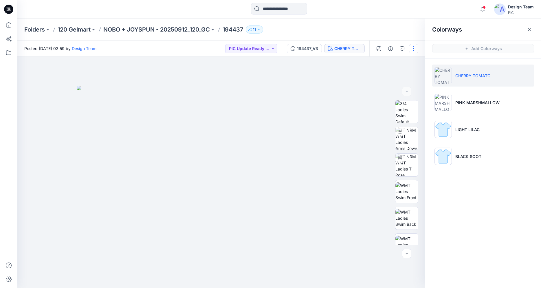
click at [411, 52] on button "button" at bounding box center [413, 48] width 9 height 9
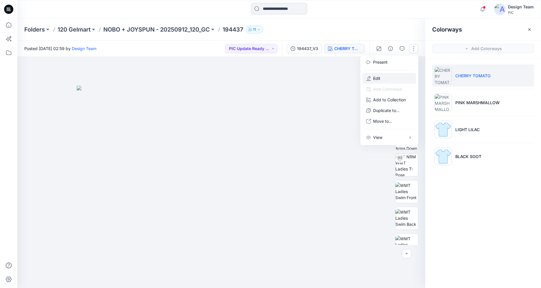
click at [388, 77] on button "Edit" at bounding box center [389, 78] width 53 height 11
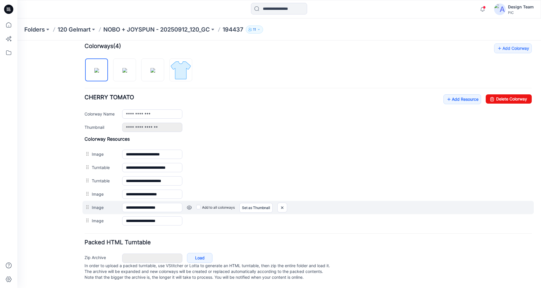
scroll to position [184, 0]
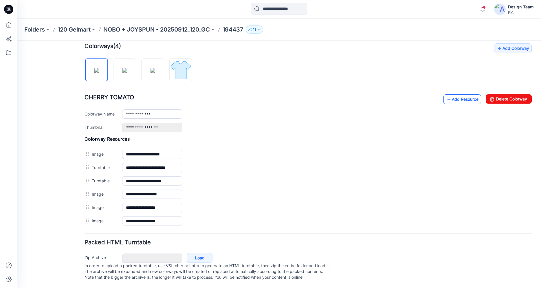
click at [453, 94] on link "Add Resource" at bounding box center [462, 99] width 38 height 10
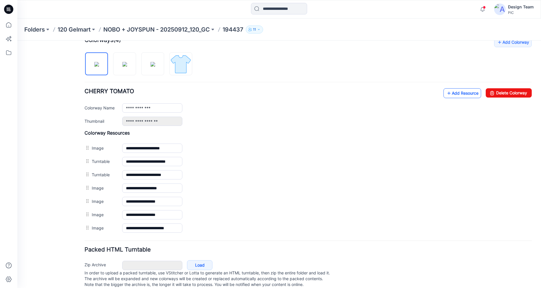
click at [457, 96] on link "Add Resource" at bounding box center [462, 93] width 38 height 10
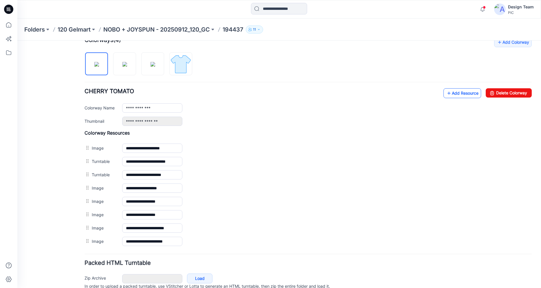
click at [446, 93] on icon at bounding box center [449, 93] width 6 height 9
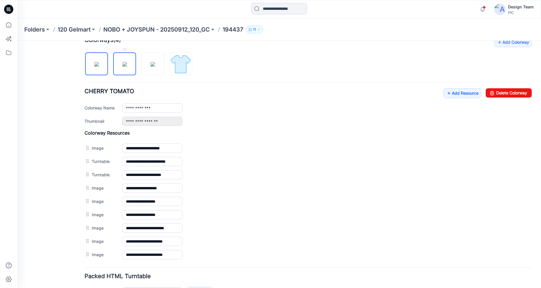
click at [122, 62] on img at bounding box center [124, 64] width 5 height 5
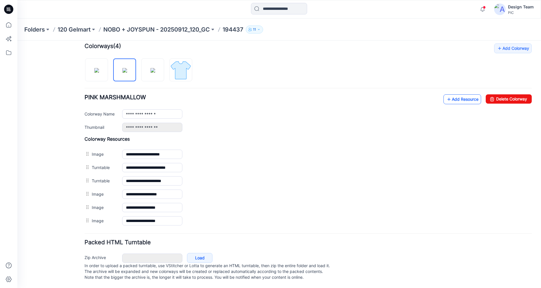
click at [458, 94] on link "Add Resource" at bounding box center [462, 99] width 38 height 10
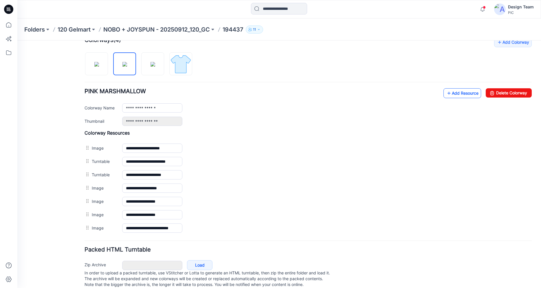
click at [454, 94] on link "Add Resource" at bounding box center [462, 93] width 38 height 10
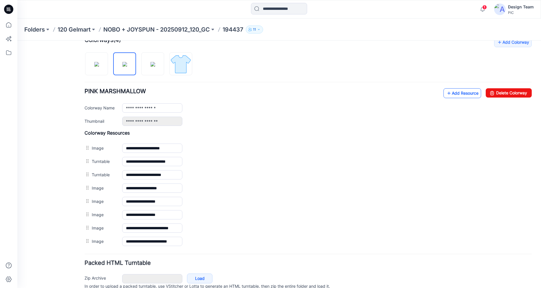
click at [447, 93] on link "Add Resource" at bounding box center [462, 93] width 38 height 10
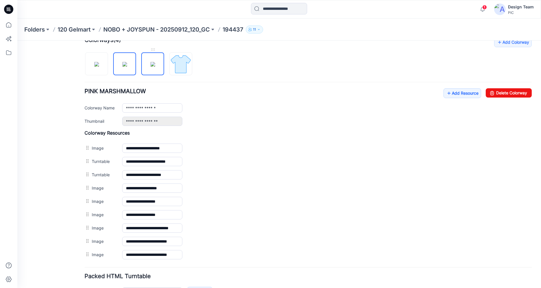
click at [154, 62] on img at bounding box center [152, 64] width 5 height 5
type input "**********"
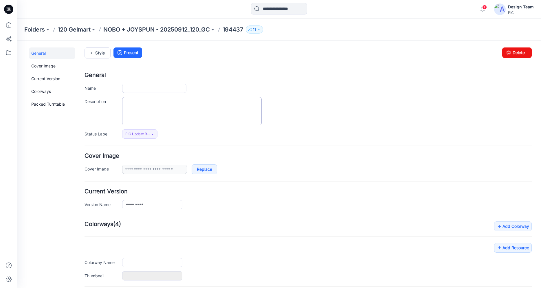
type input "******"
type input "**********"
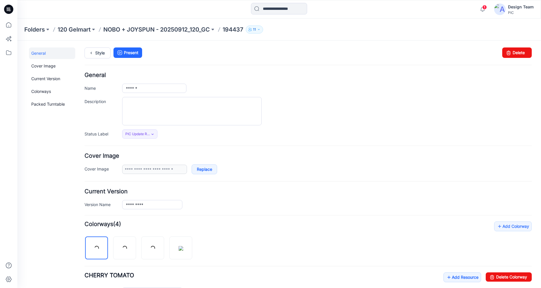
scroll to position [69, 0]
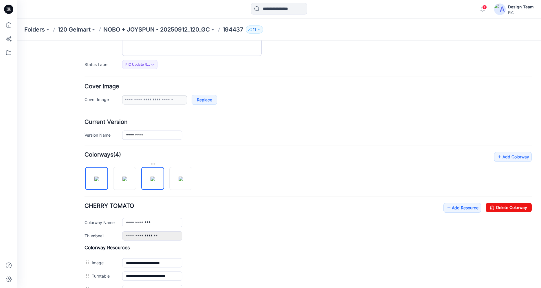
click at [155, 181] on img at bounding box center [152, 179] width 5 height 5
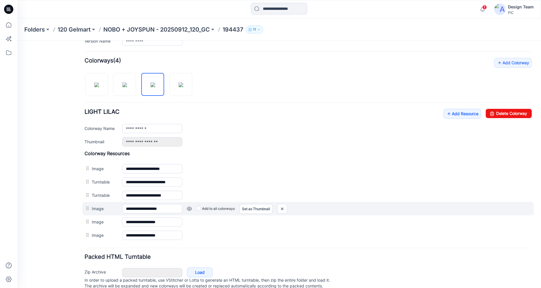
scroll to position [174, 0]
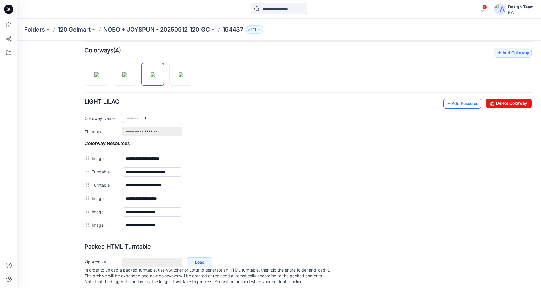
click at [446, 107] on icon at bounding box center [449, 103] width 6 height 9
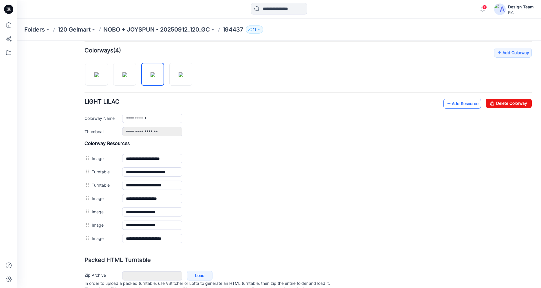
click at [458, 102] on link "Add Resource" at bounding box center [462, 104] width 38 height 10
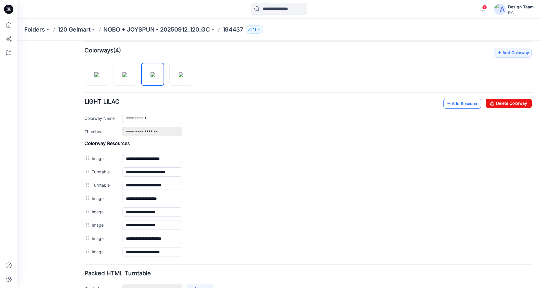
click at [455, 104] on link "Add Resource" at bounding box center [462, 104] width 38 height 10
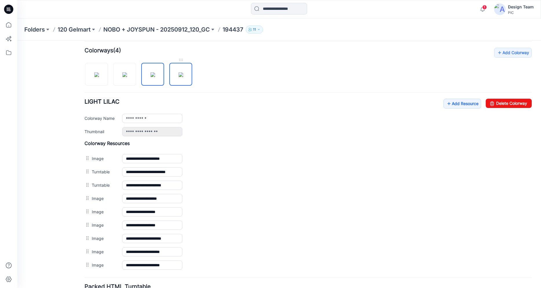
click at [179, 74] on img at bounding box center [181, 74] width 5 height 5
type input "**********"
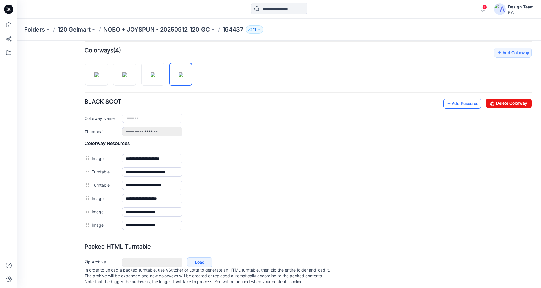
click at [448, 103] on link "Add Resource" at bounding box center [462, 104] width 38 height 10
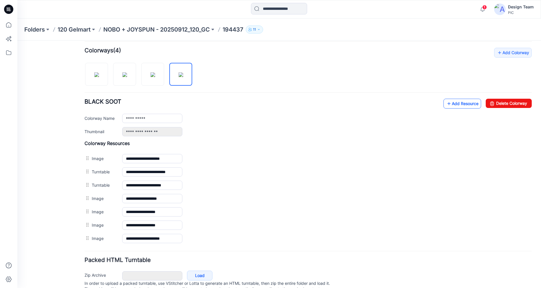
click at [446, 103] on icon at bounding box center [449, 103] width 6 height 9
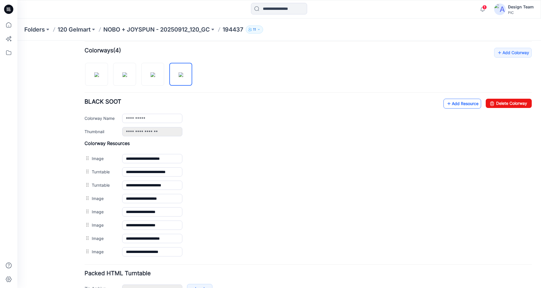
click at [446, 102] on icon at bounding box center [449, 103] width 6 height 9
click at [8, 10] on icon at bounding box center [8, 9] width 9 height 9
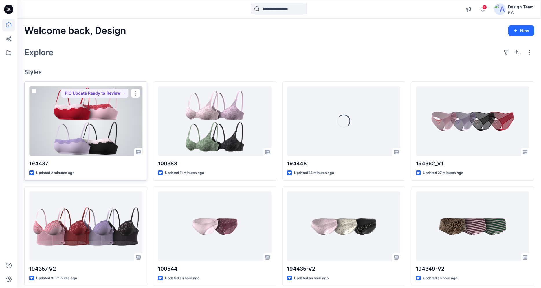
click at [92, 125] on div at bounding box center [85, 121] width 113 height 70
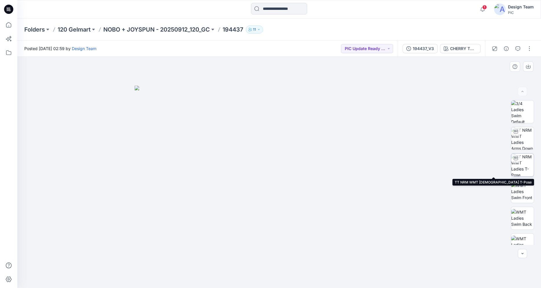
click at [520, 165] on img at bounding box center [522, 165] width 23 height 23
drag, startPoint x: 333, startPoint y: 274, endPoint x: 223, endPoint y: 202, distance: 132.0
click at [176, 245] on div at bounding box center [279, 172] width 524 height 231
drag, startPoint x: 238, startPoint y: 278, endPoint x: 181, endPoint y: 265, distance: 58.9
click at [174, 266] on div at bounding box center [279, 172] width 524 height 231
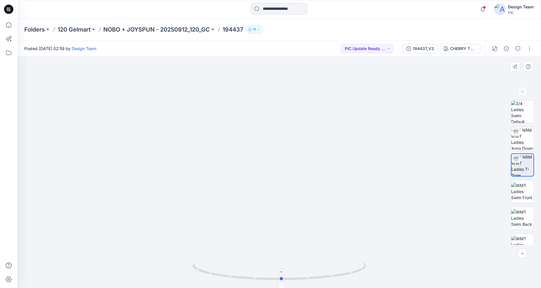
drag, startPoint x: 255, startPoint y: 280, endPoint x: 303, endPoint y: 280, distance: 48.0
click at [303, 280] on icon at bounding box center [279, 271] width 175 height 22
click at [469, 47] on div "CHERRY TOMATO" at bounding box center [463, 48] width 27 height 6
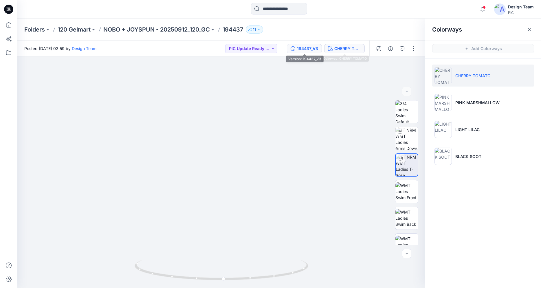
click at [314, 45] on div "194437_V3" at bounding box center [307, 48] width 21 height 6
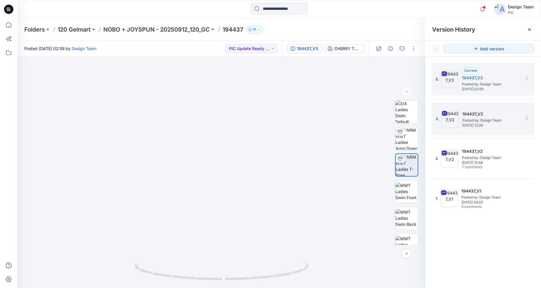
click at [470, 125] on span "Monday, October 13, 2025 12:26" at bounding box center [491, 125] width 58 height 4
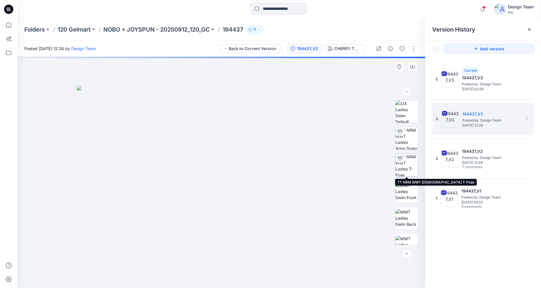
click at [405, 168] on img at bounding box center [406, 165] width 23 height 23
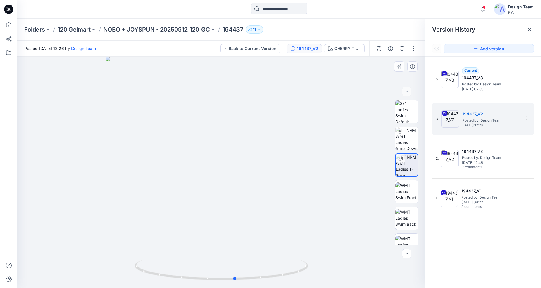
drag, startPoint x: 288, startPoint y: 275, endPoint x: 302, endPoint y: 256, distance: 24.1
click at [302, 256] on div at bounding box center [221, 172] width 408 height 231
click at [527, 118] on icon at bounding box center [526, 118] width 5 height 5
click at [477, 178] on span "Delete Version" at bounding box center [486, 178] width 27 height 7
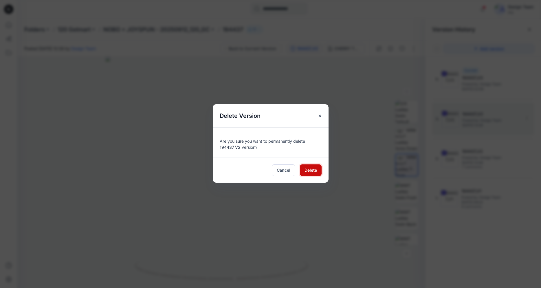
click at [311, 170] on span "Delete" at bounding box center [310, 170] width 12 height 6
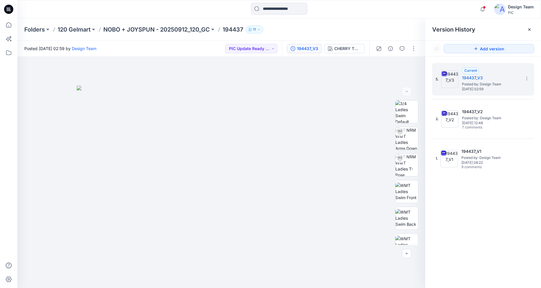
click at [10, 10] on icon at bounding box center [9, 9] width 2 height 0
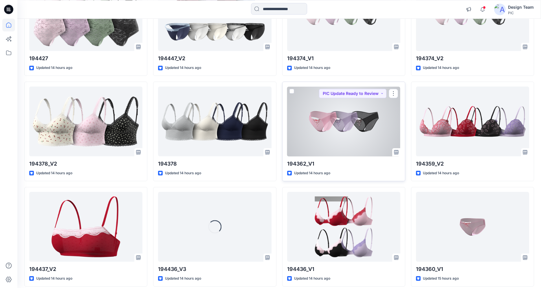
scroll to position [1287, 0]
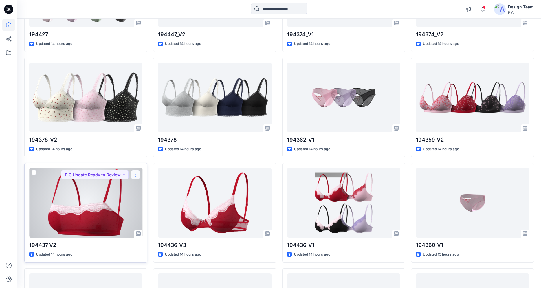
click at [136, 175] on button "button" at bounding box center [135, 174] width 9 height 9
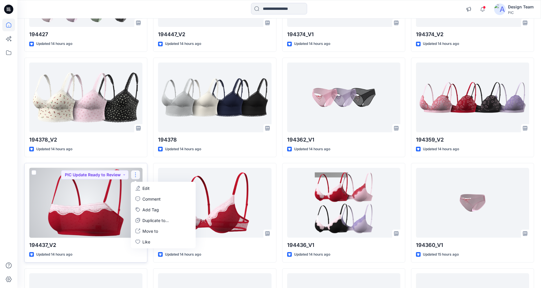
click at [95, 203] on div at bounding box center [85, 203] width 113 height 70
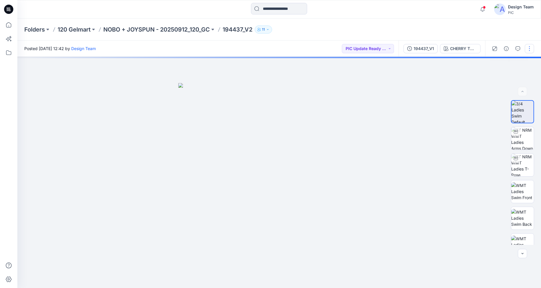
click at [530, 52] on button "button" at bounding box center [529, 48] width 9 height 9
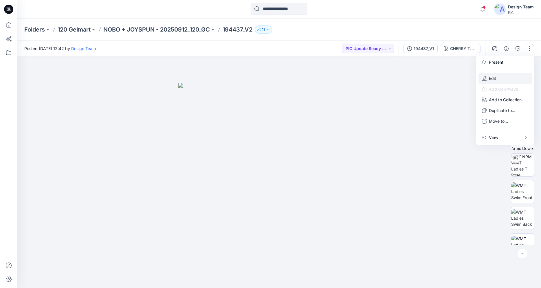
click at [493, 79] on p "Edit" at bounding box center [492, 78] width 7 height 6
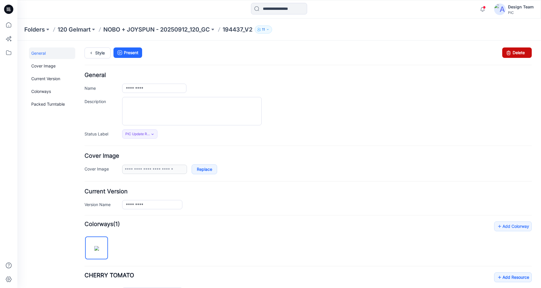
click at [513, 54] on link "Delete" at bounding box center [517, 52] width 30 height 10
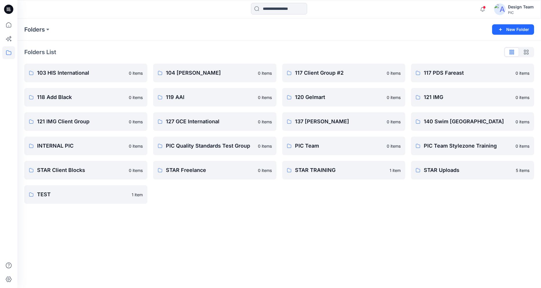
click at [6, 12] on icon at bounding box center [8, 9] width 9 height 9
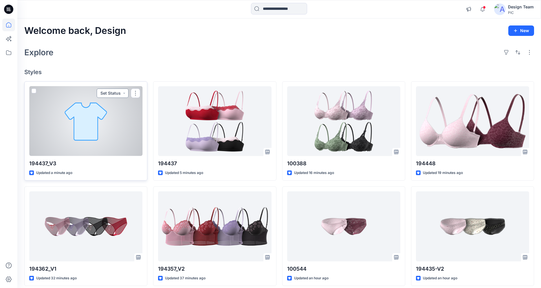
click at [122, 91] on button "Set Status" at bounding box center [113, 93] width 32 height 9
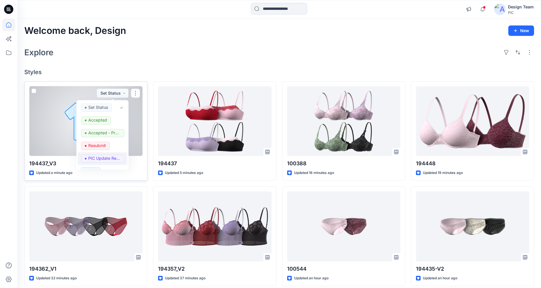
click at [102, 158] on p "PIC Update Ready to Review" at bounding box center [104, 159] width 32 height 8
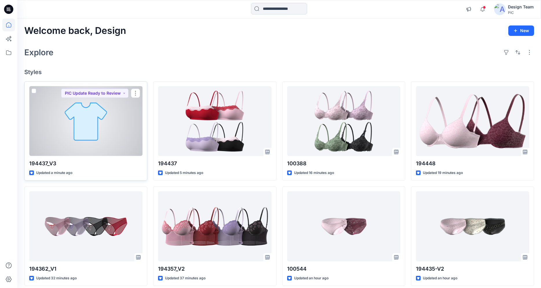
click at [92, 138] on div at bounding box center [85, 121] width 113 height 70
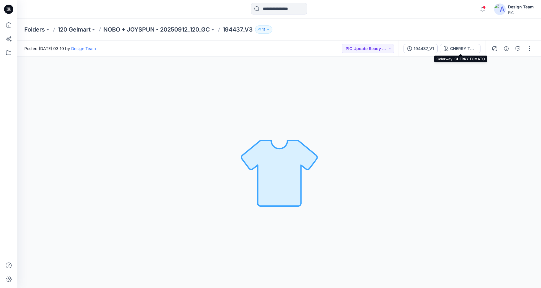
click at [458, 49] on div "CHERRY TOMATO" at bounding box center [463, 48] width 27 height 6
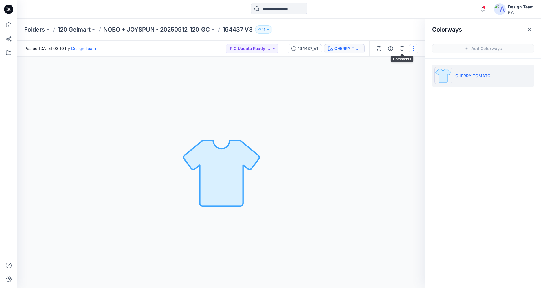
click at [414, 50] on button "button" at bounding box center [413, 48] width 9 height 9
click at [382, 77] on button "Edit" at bounding box center [389, 78] width 53 height 11
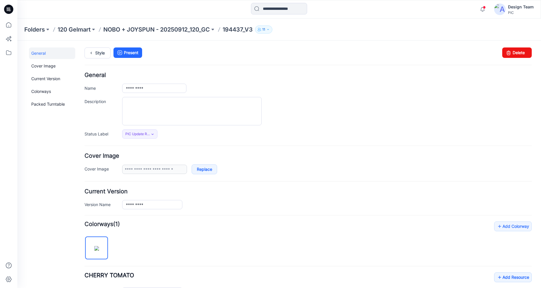
scroll to position [118, 0]
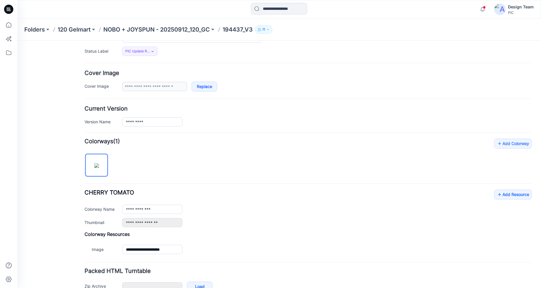
scroll to position [118, 0]
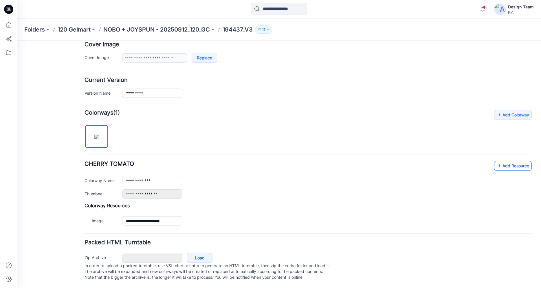
click at [500, 162] on icon at bounding box center [500, 165] width 6 height 9
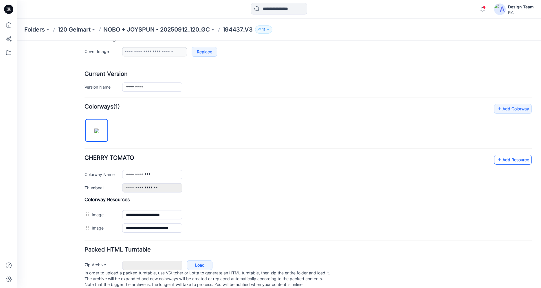
click at [497, 161] on icon at bounding box center [500, 159] width 6 height 9
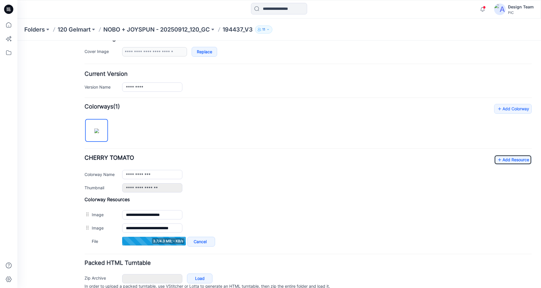
scroll to position [144, 0]
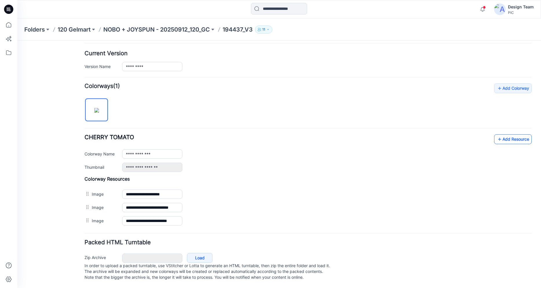
click at [500, 135] on icon at bounding box center [500, 139] width 6 height 9
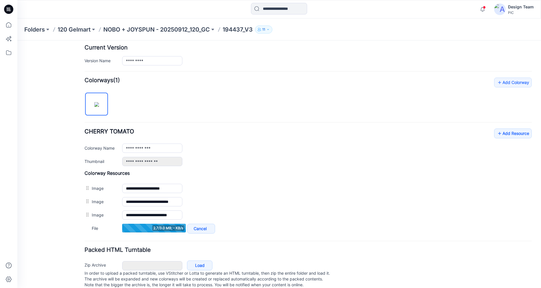
click at [6, 9] on icon at bounding box center [8, 9] width 9 height 9
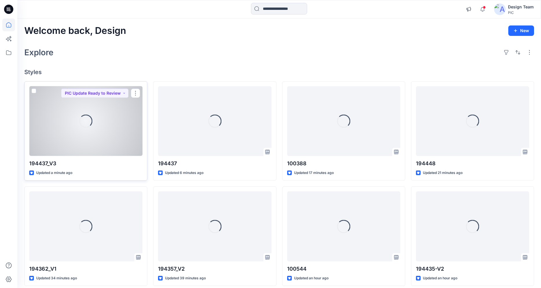
click at [98, 137] on div "Loading..." at bounding box center [85, 121] width 113 height 70
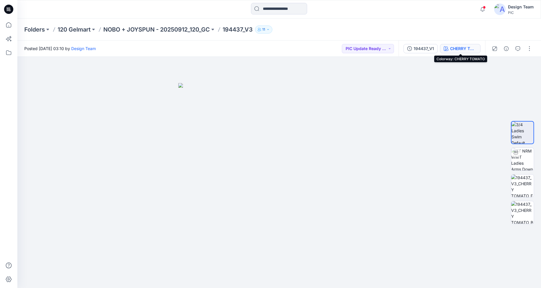
click at [467, 48] on div "CHERRY TOMATO" at bounding box center [463, 48] width 27 height 6
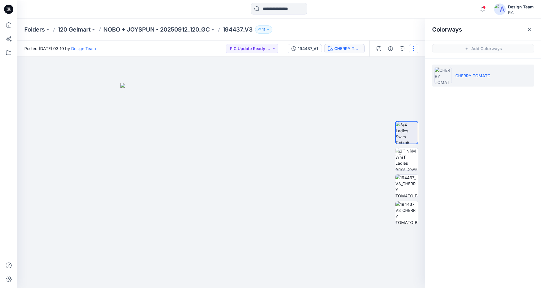
click at [412, 50] on button "button" at bounding box center [413, 48] width 9 height 9
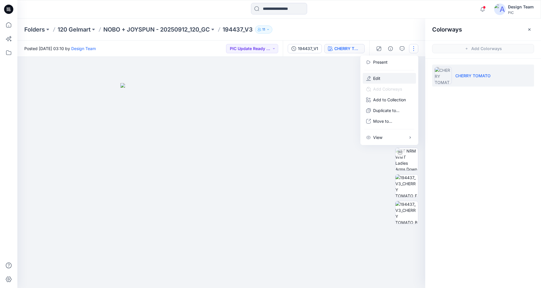
click at [384, 80] on button "Edit" at bounding box center [389, 78] width 53 height 11
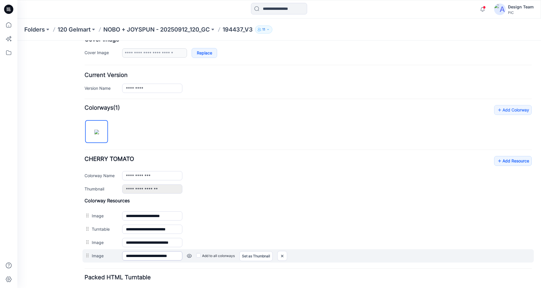
scroll to position [157, 0]
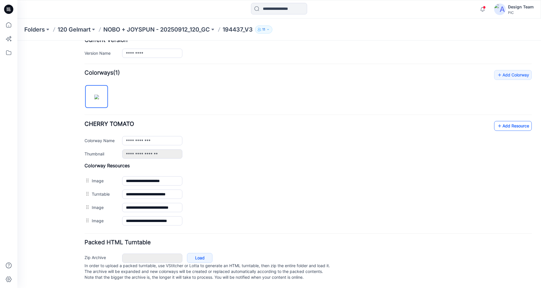
click at [504, 122] on link "Add Resource" at bounding box center [513, 126] width 38 height 10
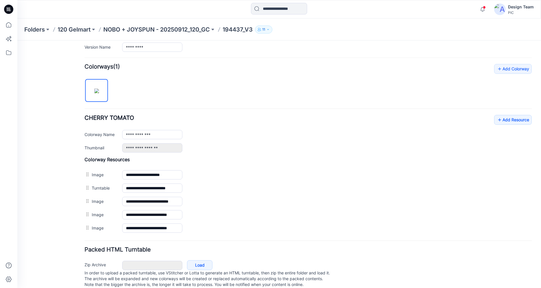
click at [3, 8] on div at bounding box center [8, 9] width 19 height 19
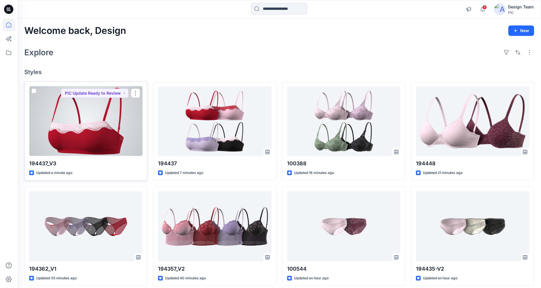
click at [118, 145] on div at bounding box center [85, 121] width 113 height 70
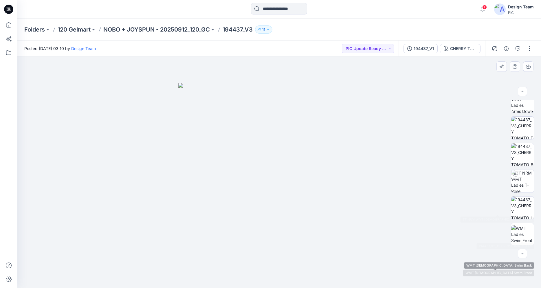
scroll to position [3, 0]
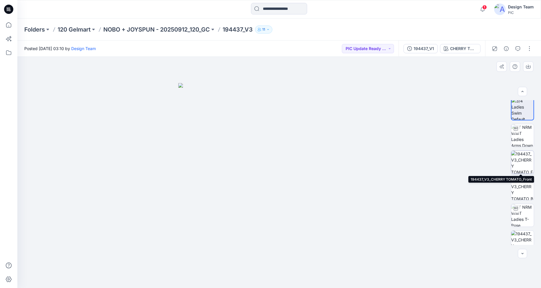
click at [522, 165] on img at bounding box center [522, 162] width 23 height 23
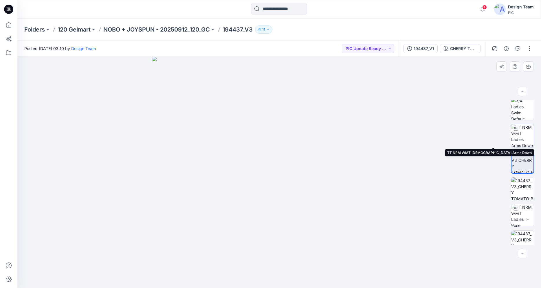
click at [524, 139] on img at bounding box center [522, 135] width 23 height 23
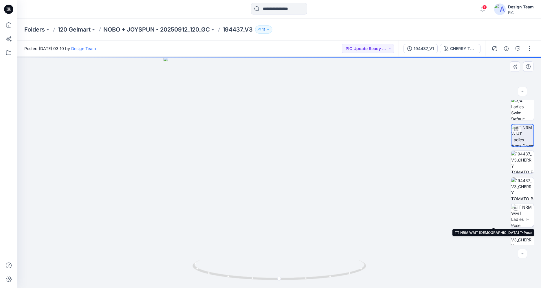
click at [523, 210] on img at bounding box center [522, 215] width 23 height 23
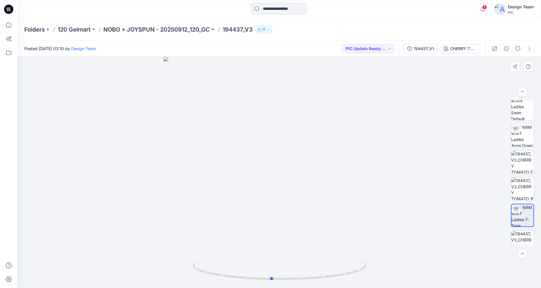
drag, startPoint x: 345, startPoint y: 275, endPoint x: 328, endPoint y: 252, distance: 28.4
click at [337, 268] on icon at bounding box center [279, 271] width 175 height 22
drag, startPoint x: 329, startPoint y: 277, endPoint x: 284, endPoint y: 264, distance: 47.4
click at [284, 264] on icon at bounding box center [279, 271] width 175 height 22
click at [529, 50] on button "button" at bounding box center [529, 48] width 9 height 9
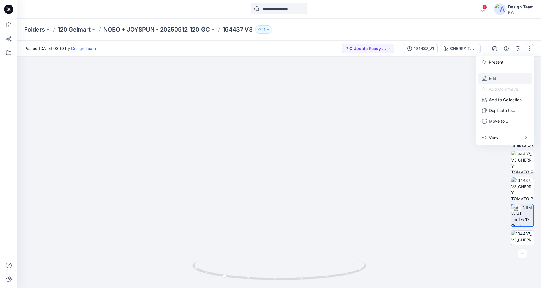
click at [491, 78] on p "Edit" at bounding box center [492, 78] width 7 height 6
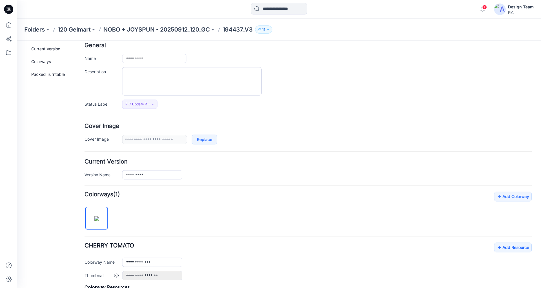
scroll to position [16, 0]
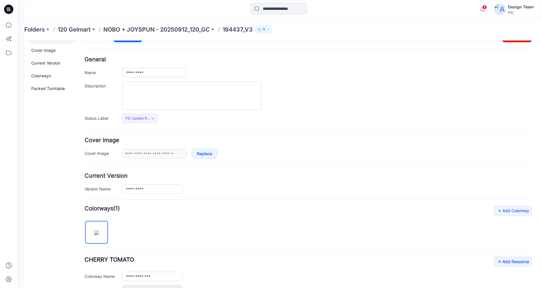
click at [8, 8] on icon at bounding box center [8, 9] width 9 height 9
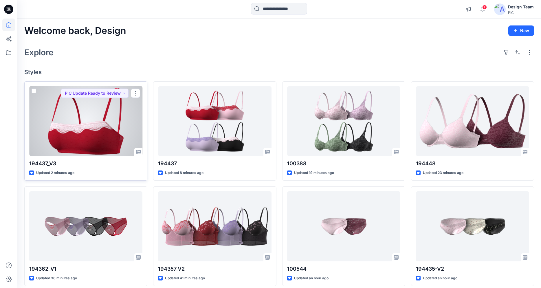
click at [124, 126] on div at bounding box center [85, 121] width 113 height 70
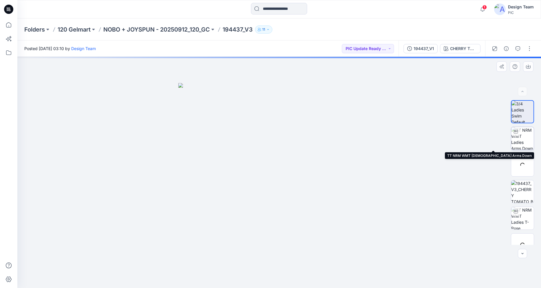
click at [519, 139] on img at bounding box center [522, 138] width 23 height 23
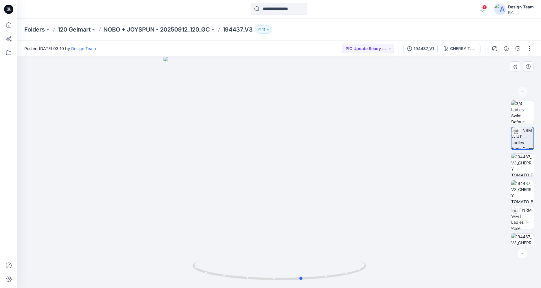
drag, startPoint x: 328, startPoint y: 276, endPoint x: 351, endPoint y: 235, distance: 46.4
click at [351, 235] on div at bounding box center [279, 172] width 524 height 231
click at [515, 220] on img at bounding box center [522, 218] width 23 height 23
drag, startPoint x: 336, startPoint y: 276, endPoint x: 301, endPoint y: 254, distance: 41.8
click at [301, 254] on div at bounding box center [279, 172] width 524 height 231
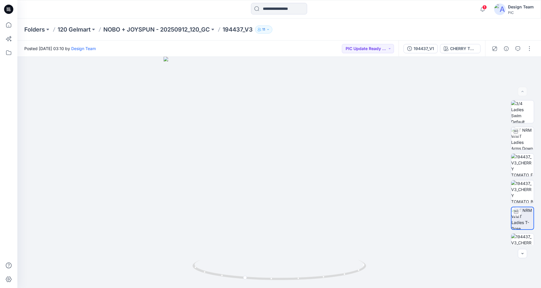
click at [9, 8] on icon at bounding box center [9, 8] width 3 height 0
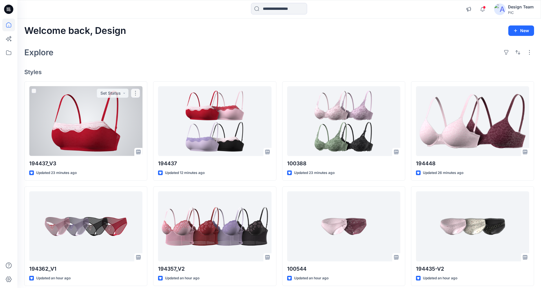
click at [80, 139] on div at bounding box center [85, 121] width 113 height 70
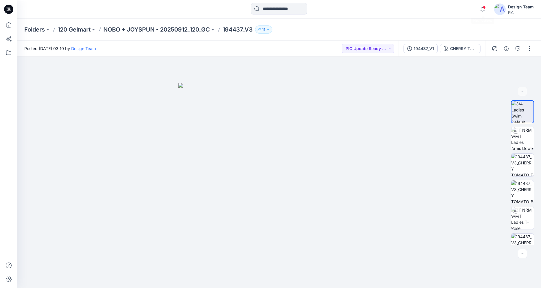
click at [489, 4] on div "Notifications Your style 194437_V3 is ready 1 minutes ago Your style 194437 has…" at bounding box center [505, 9] width 57 height 13
click at [483, 11] on icon "button" at bounding box center [482, 9] width 11 height 12
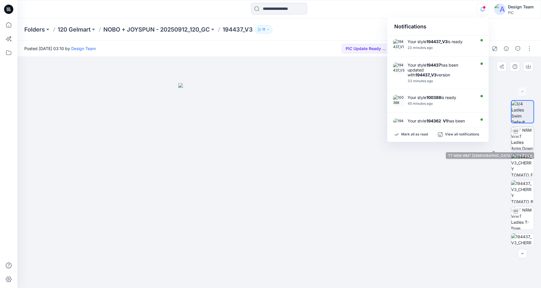
click at [524, 143] on img at bounding box center [522, 138] width 23 height 23
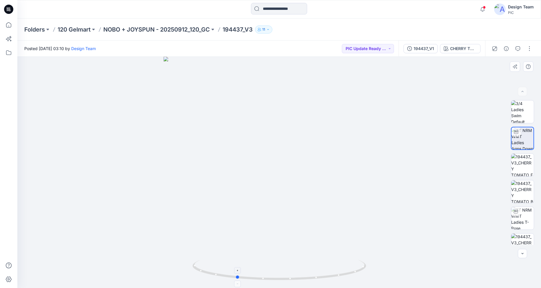
drag, startPoint x: 286, startPoint y: 278, endPoint x: 243, endPoint y: 260, distance: 46.8
click at [243, 261] on icon at bounding box center [279, 271] width 175 height 22
click at [520, 218] on img at bounding box center [522, 218] width 23 height 23
drag, startPoint x: 340, startPoint y: 276, endPoint x: 182, endPoint y: 208, distance: 171.7
click at [268, 266] on icon at bounding box center [279, 271] width 175 height 22
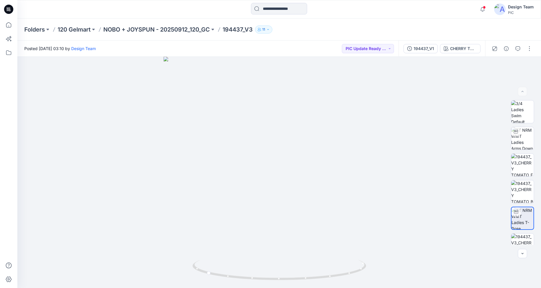
click at [10, 8] on icon at bounding box center [9, 8] width 3 height 0
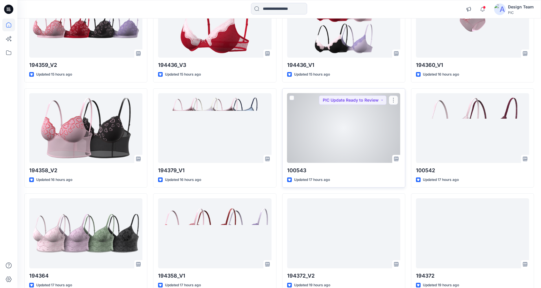
scroll to position [1389, 0]
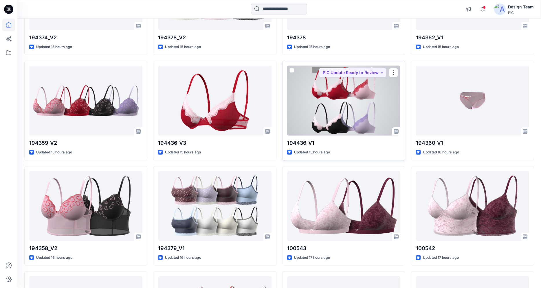
click at [363, 106] on div at bounding box center [343, 101] width 113 height 70
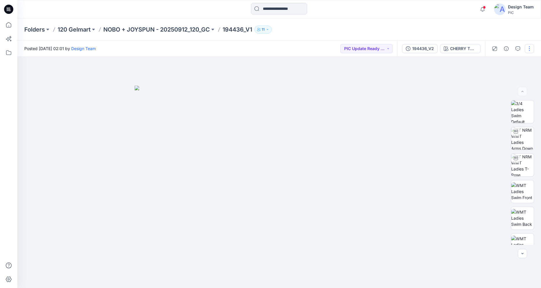
click at [533, 48] on button "button" at bounding box center [529, 48] width 9 height 9
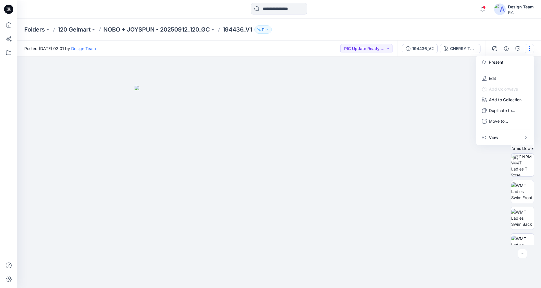
click at [471, 81] on div at bounding box center [279, 172] width 524 height 231
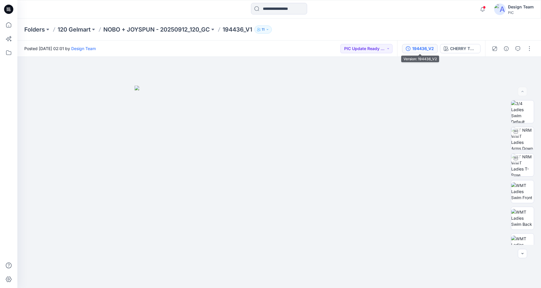
click at [424, 49] on div "194436_V2" at bounding box center [423, 48] width 22 height 6
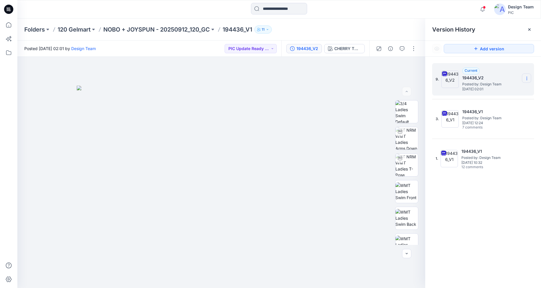
click at [523, 78] on section at bounding box center [526, 78] width 9 height 9
click at [505, 88] on span "Download Source BW File" at bounding box center [497, 89] width 49 height 7
click at [415, 48] on button "button" at bounding box center [413, 48] width 9 height 9
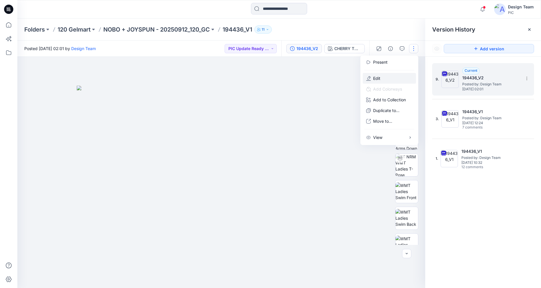
click at [388, 78] on button "Edit" at bounding box center [389, 78] width 53 height 11
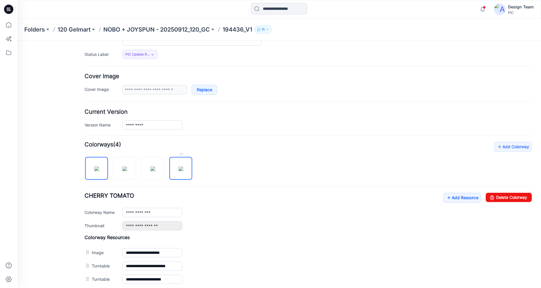
scroll to position [139, 0]
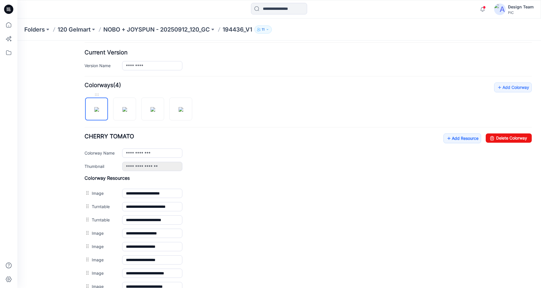
click at [98, 107] on img at bounding box center [96, 109] width 5 height 5
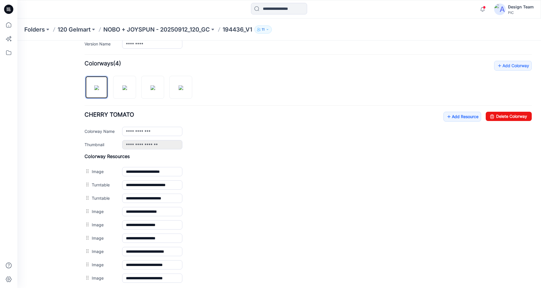
scroll to position [174, 0]
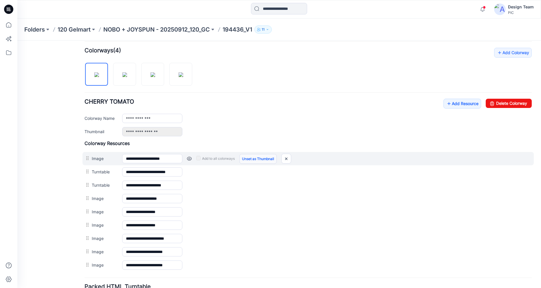
click at [271, 158] on link "Unset as Thumbnail" at bounding box center [257, 159] width 37 height 10
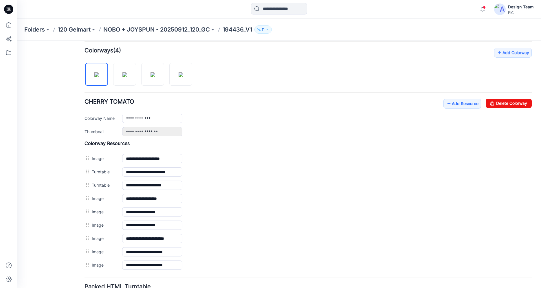
click at [7, 6] on icon at bounding box center [8, 9] width 9 height 9
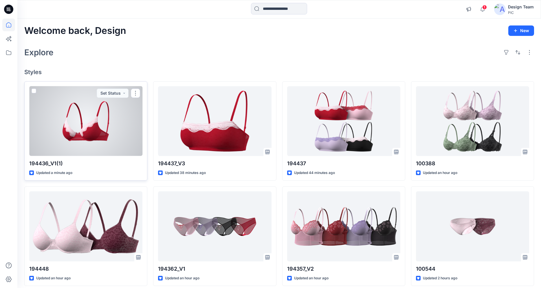
click at [81, 121] on div at bounding box center [85, 121] width 113 height 70
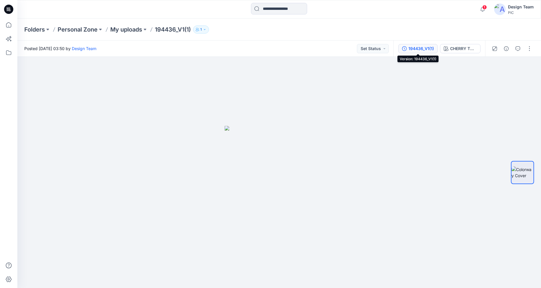
click at [425, 47] on div "194436_V1(1)" at bounding box center [420, 48] width 25 height 6
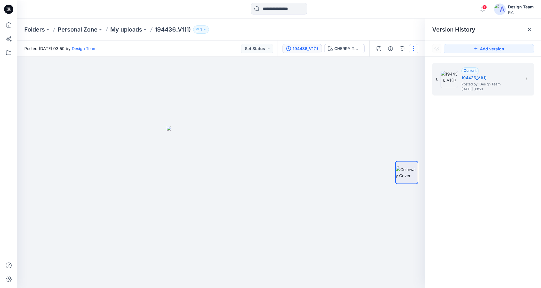
click at [410, 48] on button "button" at bounding box center [413, 48] width 9 height 9
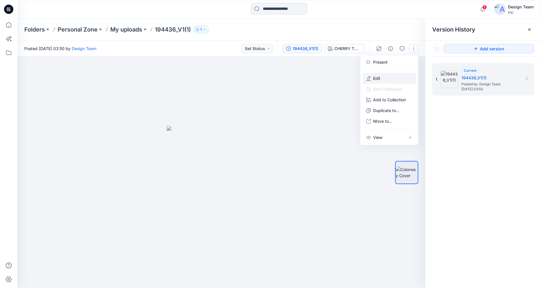
click at [385, 78] on button "Edit" at bounding box center [389, 78] width 53 height 11
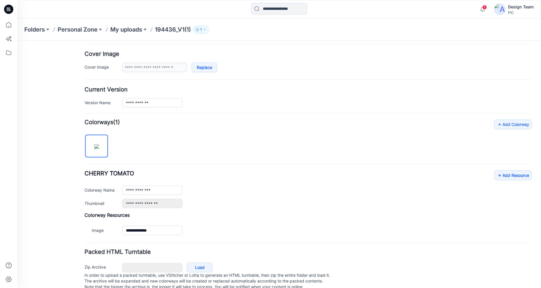
scroll to position [118, 0]
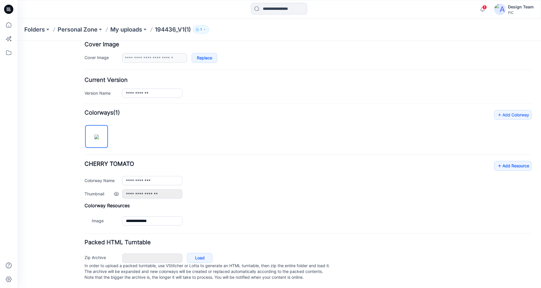
click at [98, 190] on label "Thumbnail" at bounding box center [101, 193] width 32 height 6
click at [116, 192] on link at bounding box center [116, 194] width 5 height 5
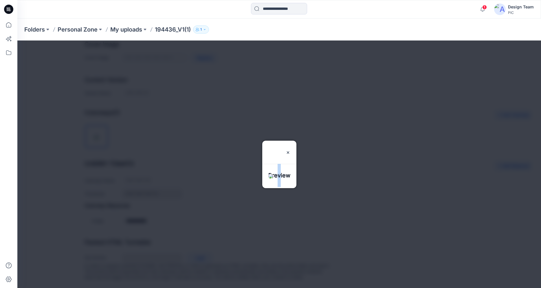
click at [268, 141] on h3 "Preview" at bounding box center [279, 152] width 22 height 23
click at [206, 139] on div at bounding box center [279, 164] width 524 height 247
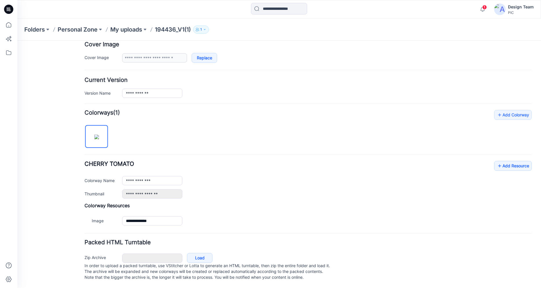
click at [99, 135] on img at bounding box center [96, 137] width 5 height 5
click at [100, 190] on label "Thumbnail" at bounding box center [101, 193] width 32 height 6
click at [94, 135] on img at bounding box center [96, 137] width 5 height 5
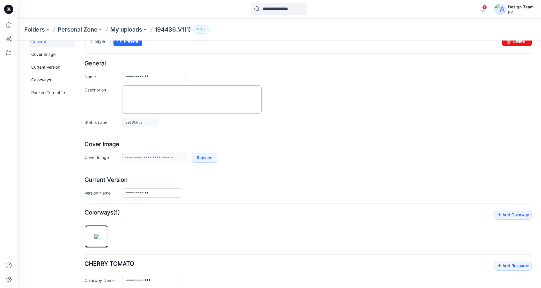
scroll to position [0, 0]
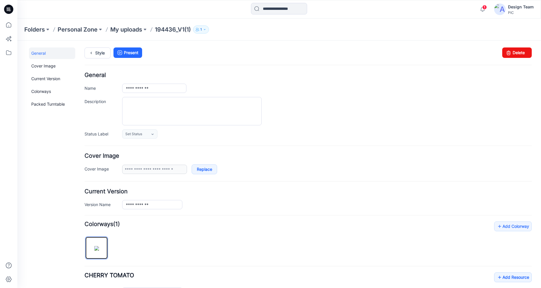
click at [7, 9] on icon at bounding box center [8, 9] width 9 height 9
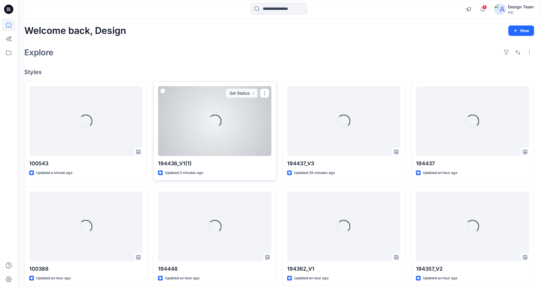
click at [196, 135] on div "Loading..." at bounding box center [214, 121] width 113 height 70
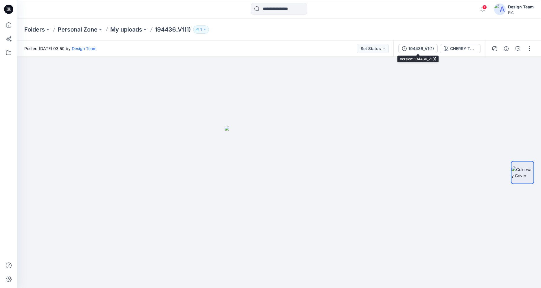
click at [427, 47] on div "194436_V1(1)" at bounding box center [420, 48] width 25 height 6
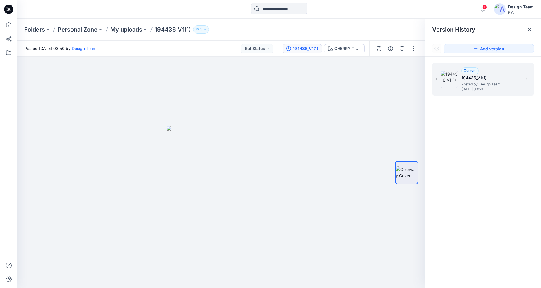
click at [489, 86] on span "Posted by: Design Team" at bounding box center [490, 84] width 58 height 6
click at [416, 50] on button "button" at bounding box center [413, 48] width 9 height 9
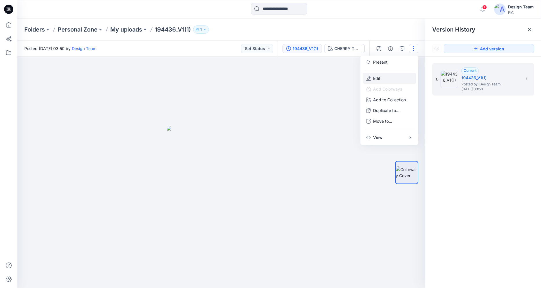
click at [380, 78] on p "Edit" at bounding box center [376, 78] width 7 height 6
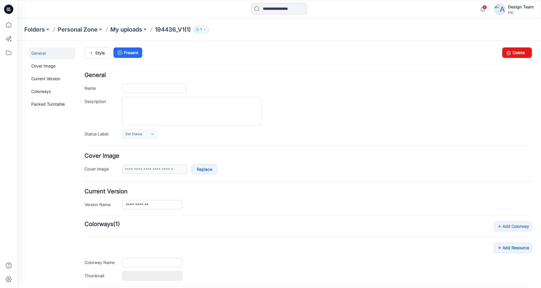
type input "**********"
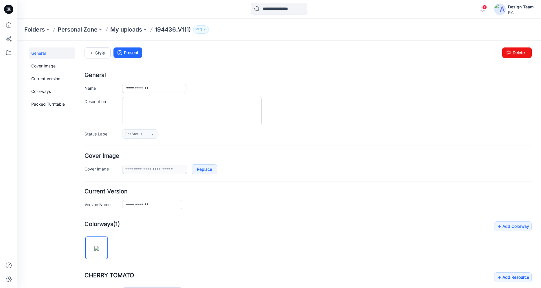
click at [10, 10] on icon at bounding box center [8, 9] width 9 height 19
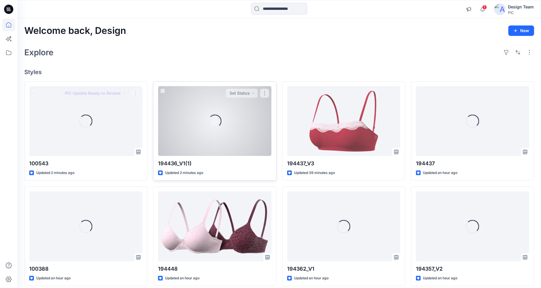
click at [167, 124] on div at bounding box center [214, 121] width 113 height 70
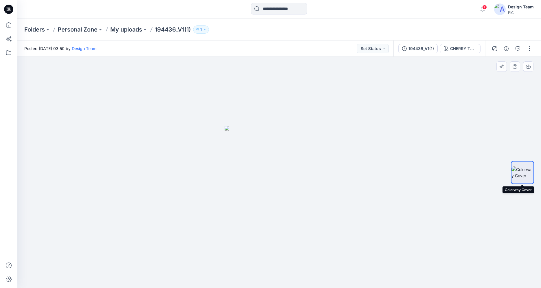
drag, startPoint x: 525, startPoint y: 173, endPoint x: 523, endPoint y: 176, distance: 3.5
click at [529, 66] on icon "button" at bounding box center [528, 66] width 5 height 5
drag, startPoint x: 474, startPoint y: 53, endPoint x: 421, endPoint y: 10, distance: 69.0
click at [421, 10] on div "1 Notifications Your style 194436_V1(1) is ready 1 minutes ago Your style 19443…" at bounding box center [278, 9] width 523 height 13
click at [4, 8] on icon at bounding box center [8, 9] width 9 height 19
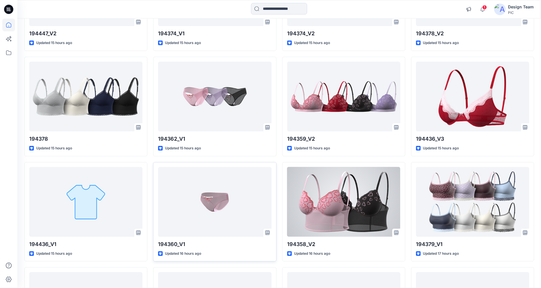
scroll to position [1389, 0]
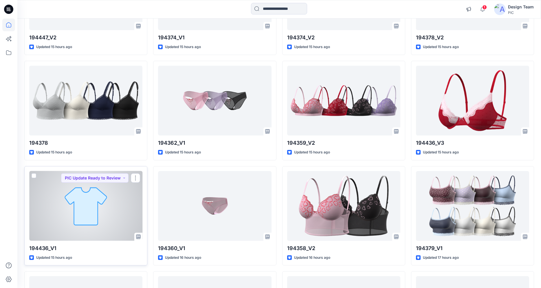
click at [65, 234] on div at bounding box center [85, 206] width 113 height 70
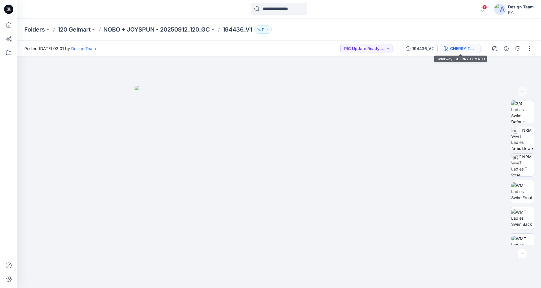
click at [463, 49] on div "CHERRY TOMATO" at bounding box center [463, 48] width 27 height 6
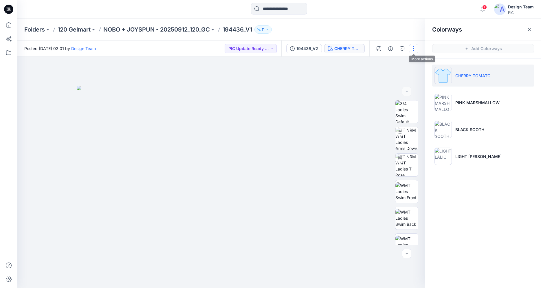
click at [412, 52] on button "button" at bounding box center [413, 48] width 9 height 9
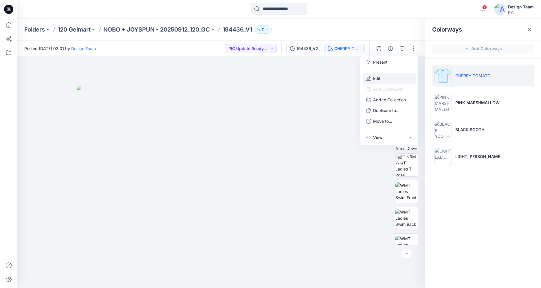
click at [386, 77] on button "Edit" at bounding box center [389, 78] width 53 height 11
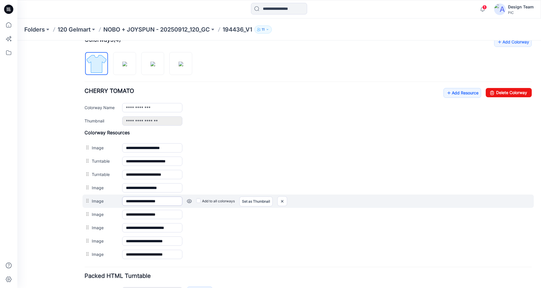
scroll to position [174, 0]
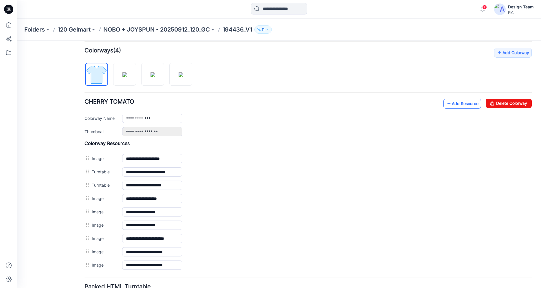
click at [446, 106] on icon at bounding box center [449, 103] width 6 height 9
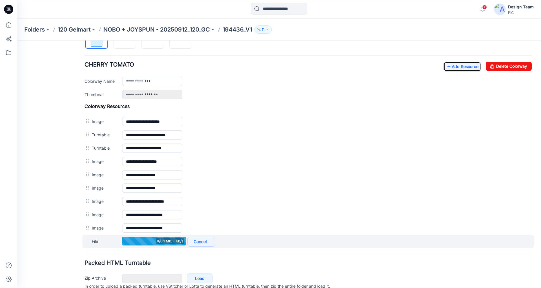
scroll to position [237, 0]
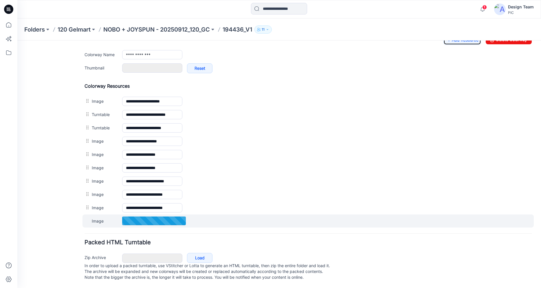
type input "**********"
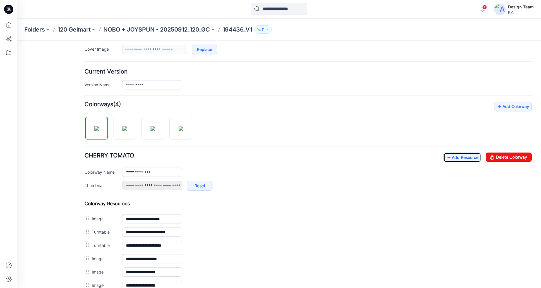
scroll to position [0, 0]
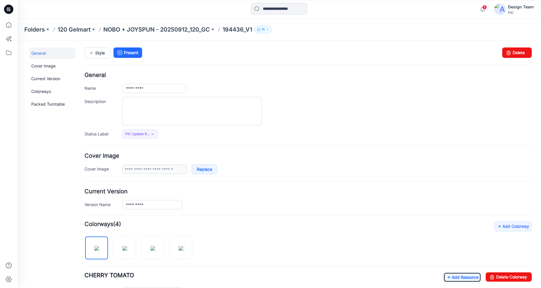
click at [8, 8] on icon at bounding box center [8, 9] width 9 height 19
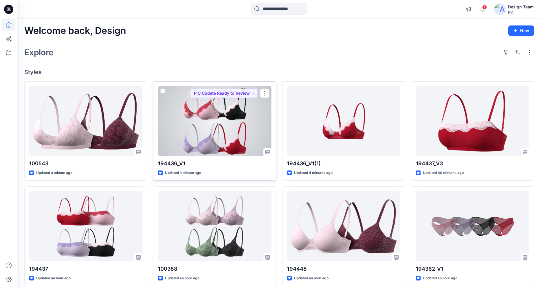
click at [214, 115] on div at bounding box center [214, 121] width 113 height 70
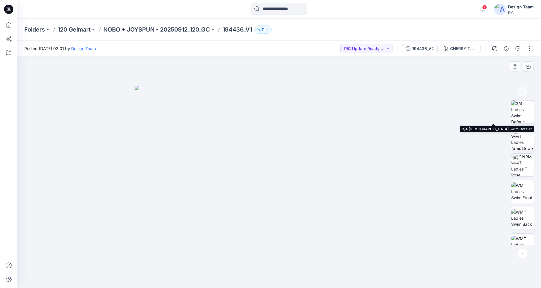
click at [524, 111] on img at bounding box center [522, 111] width 23 height 23
click at [532, 53] on button "button" at bounding box center [529, 48] width 9 height 9
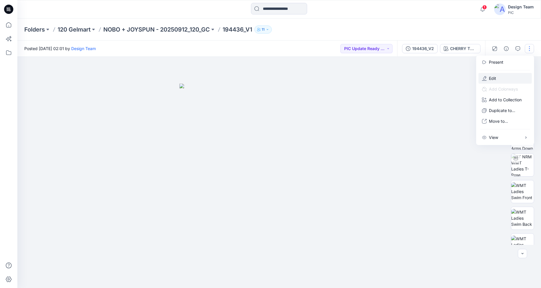
click at [498, 76] on button "Edit" at bounding box center [504, 78] width 53 height 11
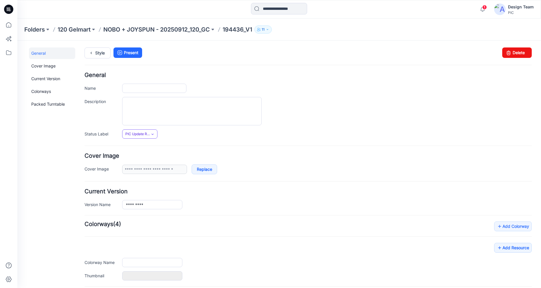
type input "*********"
type input "**********"
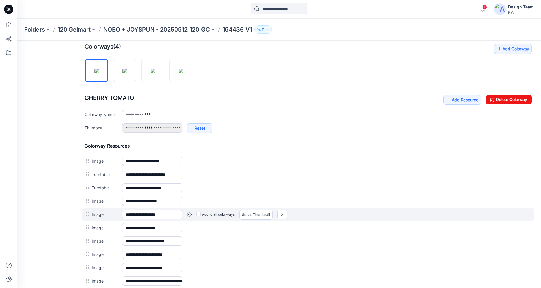
scroll to position [208, 0]
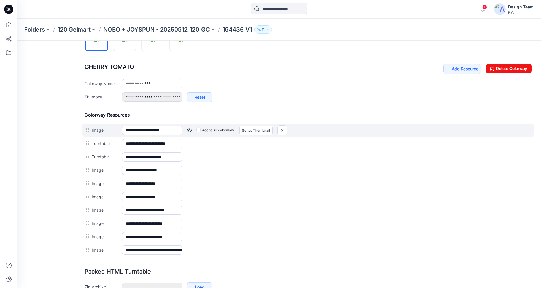
click at [190, 131] on link at bounding box center [189, 130] width 5 height 5
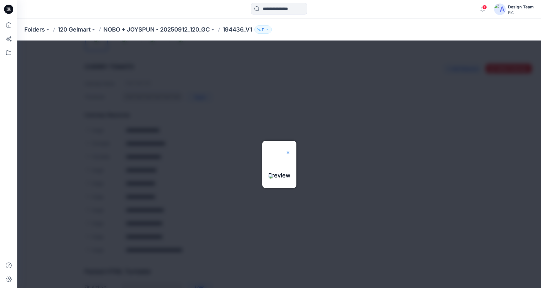
click at [290, 150] on img at bounding box center [288, 152] width 5 height 5
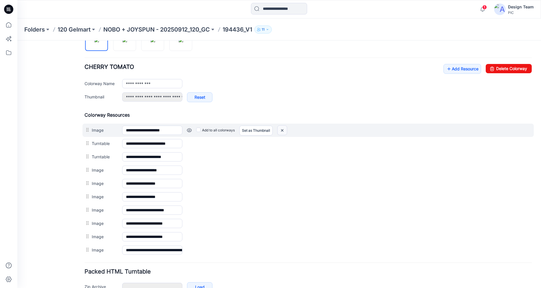
click at [284, 132] on img at bounding box center [282, 131] width 9 height 10
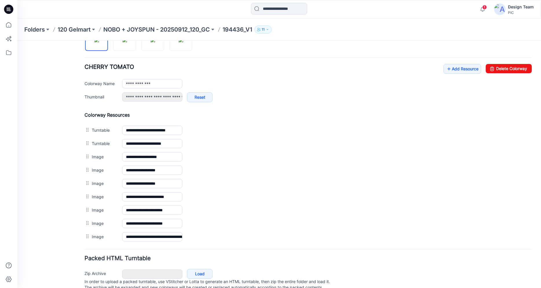
click at [11, 11] on icon at bounding box center [8, 9] width 9 height 9
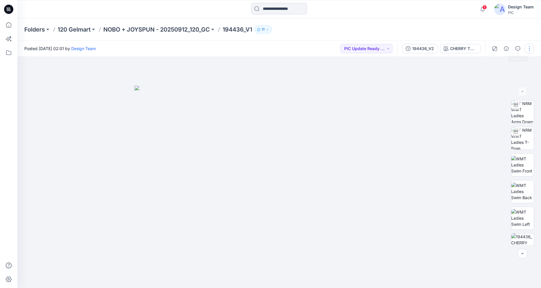
click at [528, 49] on button "button" at bounding box center [529, 48] width 9 height 9
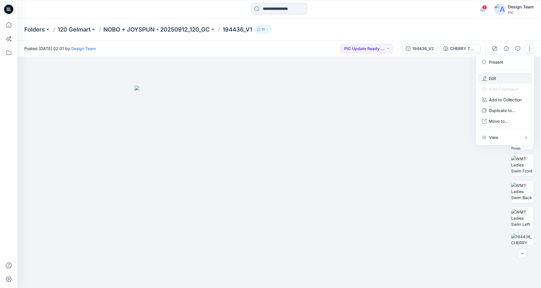
click at [504, 76] on button "Edit" at bounding box center [504, 78] width 53 height 11
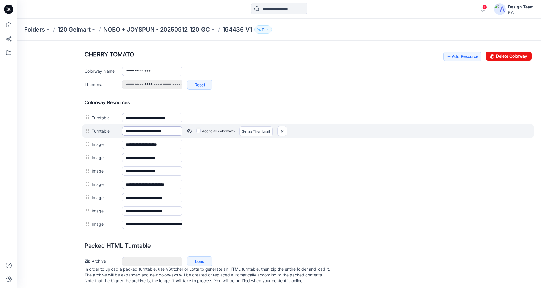
scroll to position [230, 0]
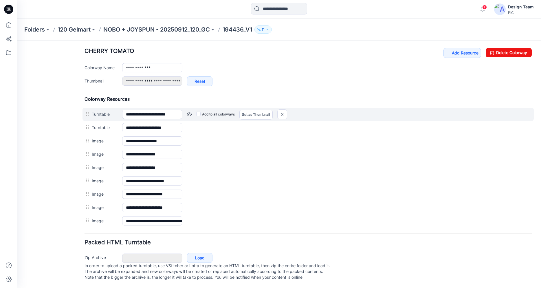
click at [189, 112] on link at bounding box center [189, 114] width 5 height 5
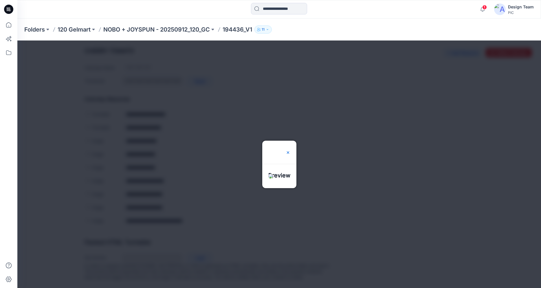
click at [290, 150] on img at bounding box center [288, 152] width 5 height 5
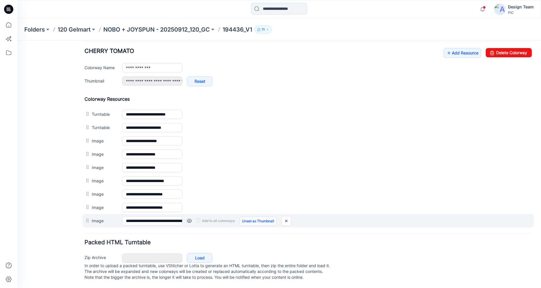
click at [249, 216] on link "Unset as Thumbnail" at bounding box center [257, 221] width 37 height 10
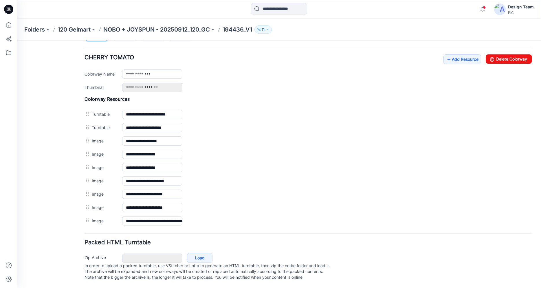
scroll to position [224, 0]
click at [17, 41] on link "Set as Thumbnail" at bounding box center [17, 41] width 0 height 0
type input "**********"
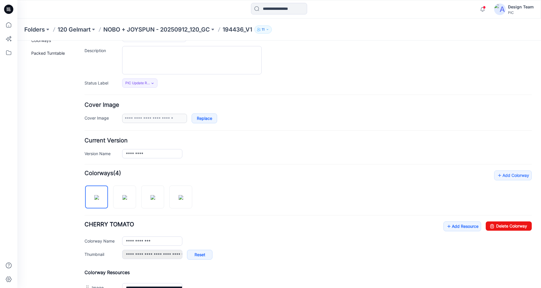
scroll to position [50, 0]
click at [10, 11] on icon at bounding box center [9, 11] width 1 height 0
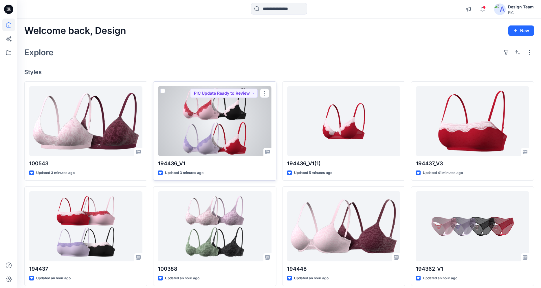
click at [230, 125] on div at bounding box center [214, 121] width 113 height 70
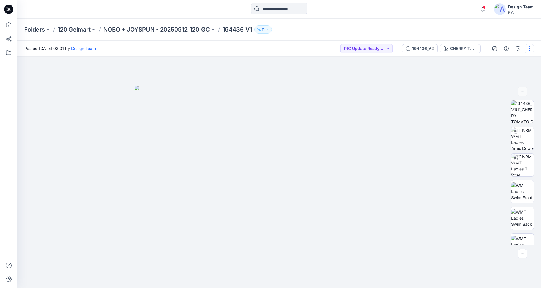
click at [533, 50] on button "button" at bounding box center [529, 48] width 9 height 9
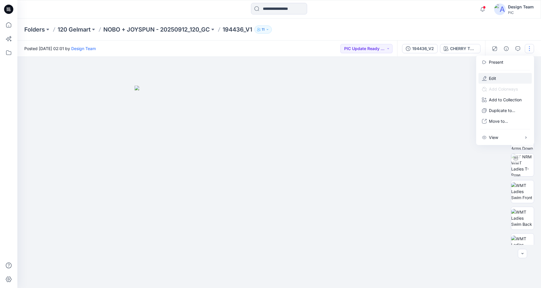
click at [492, 80] on p "Edit" at bounding box center [492, 78] width 7 height 6
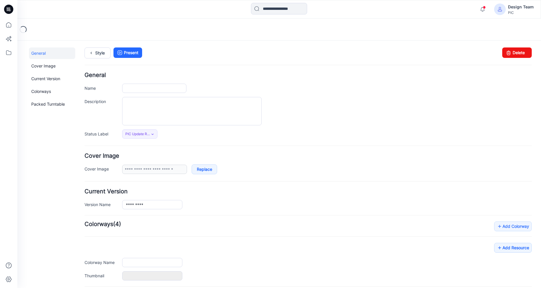
type input "*********"
type input "**********"
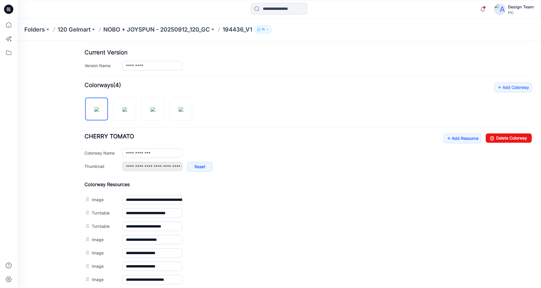
scroll to position [174, 0]
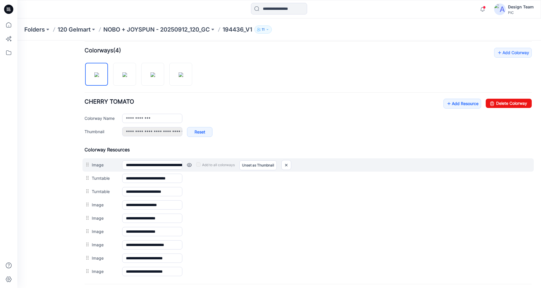
click at [190, 165] on link at bounding box center [189, 165] width 5 height 5
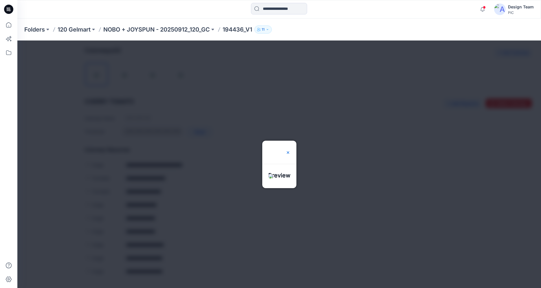
click at [290, 150] on img at bounding box center [288, 152] width 5 height 5
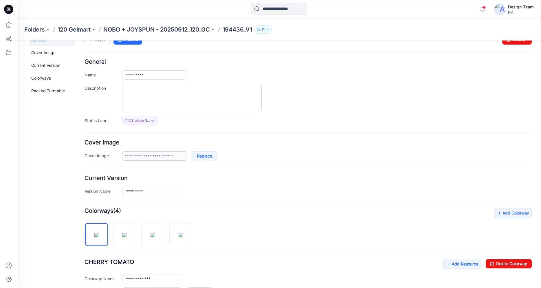
scroll to position [0, 0]
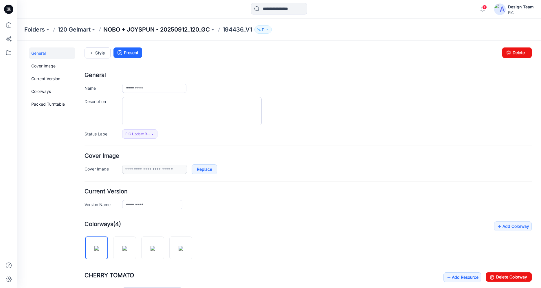
click at [200, 27] on p "NOBO + JOYSPUN - 20250912_120_GC" at bounding box center [156, 29] width 107 height 8
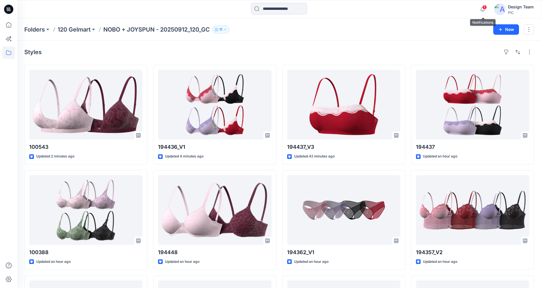
click at [487, 6] on span "1" at bounding box center [484, 7] width 5 height 5
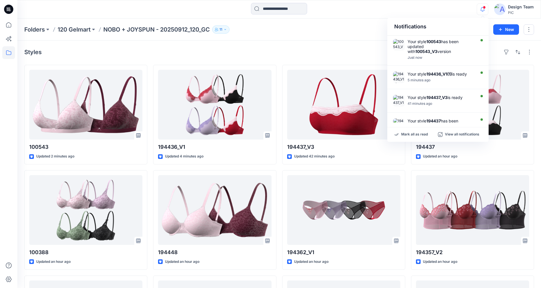
click at [462, 11] on div "Notifications Your style 100543 has been updated with 100543_V3 version Just no…" at bounding box center [278, 9] width 523 height 13
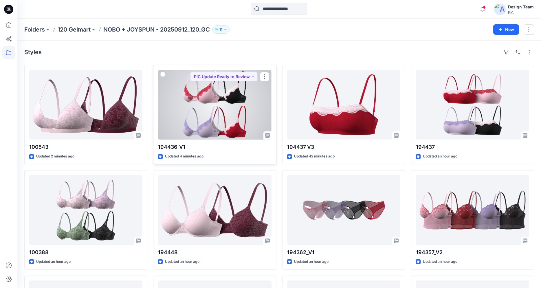
click at [213, 124] on div at bounding box center [214, 105] width 113 height 70
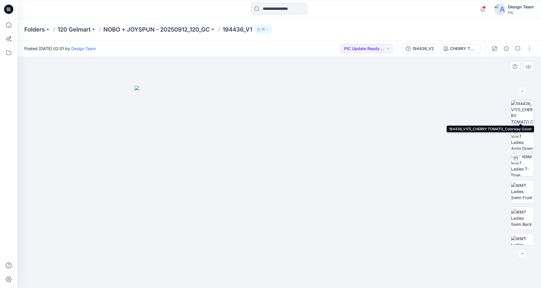
click at [523, 114] on img at bounding box center [522, 111] width 23 height 23
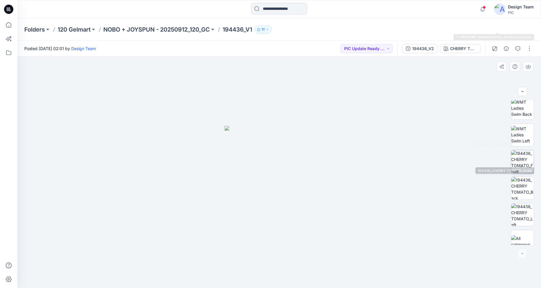
scroll to position [118, 0]
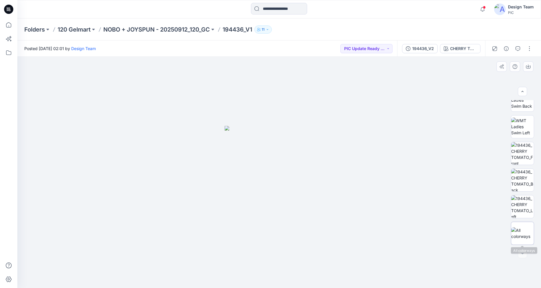
click at [520, 234] on img at bounding box center [522, 233] width 23 height 12
click at [528, 47] on button "button" at bounding box center [529, 48] width 9 height 9
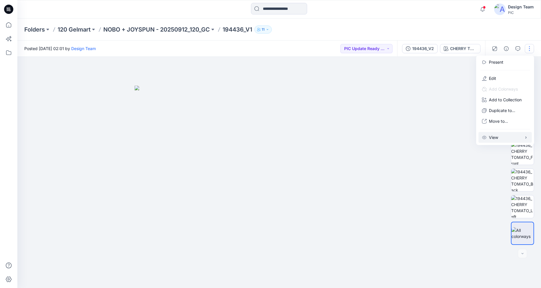
click at [515, 139] on button "View" at bounding box center [504, 137] width 53 height 11
click at [502, 82] on button "Edit" at bounding box center [504, 78] width 53 height 11
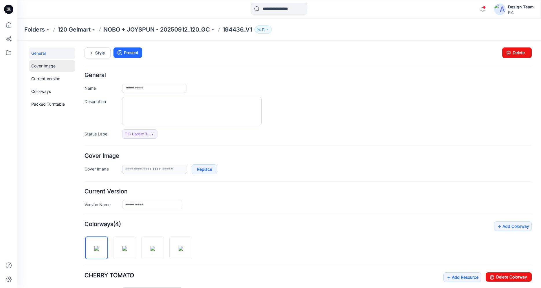
click at [57, 68] on link "Cover Image" at bounding box center [52, 66] width 46 height 12
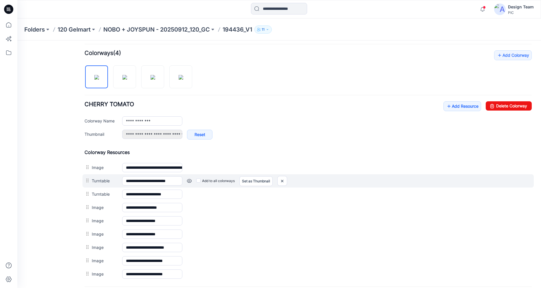
scroll to position [182, 0]
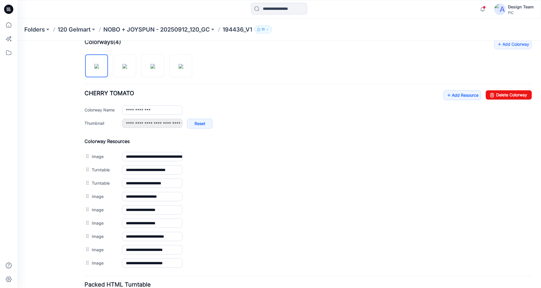
click at [16, 10] on div at bounding box center [8, 9] width 19 height 19
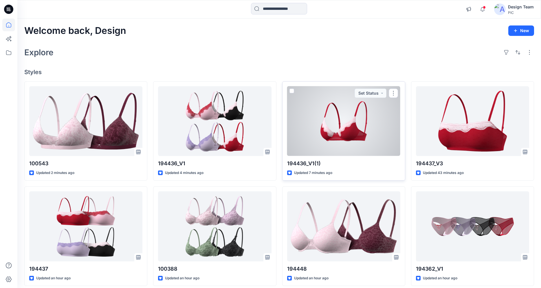
drag, startPoint x: 394, startPoint y: 92, endPoint x: 387, endPoint y: 90, distance: 7.2
click at [393, 92] on button "button" at bounding box center [393, 93] width 9 height 9
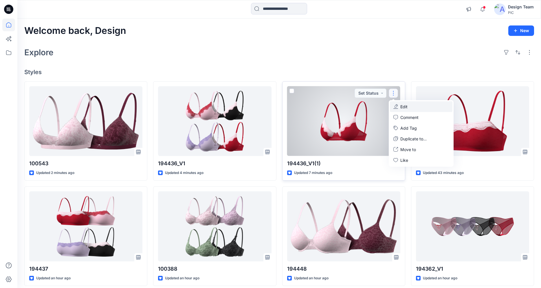
click at [418, 109] on button "Edit" at bounding box center [421, 106] width 63 height 11
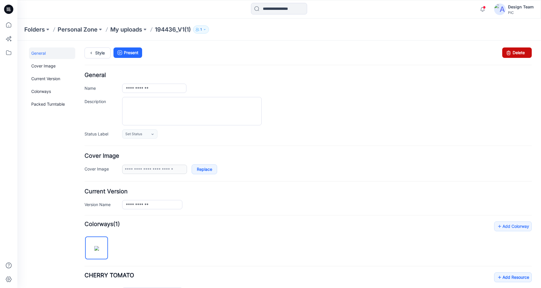
click at [522, 54] on link "Delete" at bounding box center [517, 52] width 30 height 10
click at [6, 10] on icon at bounding box center [8, 9] width 9 height 9
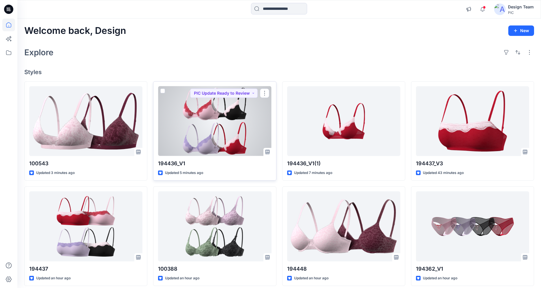
click at [192, 118] on div at bounding box center [214, 121] width 113 height 70
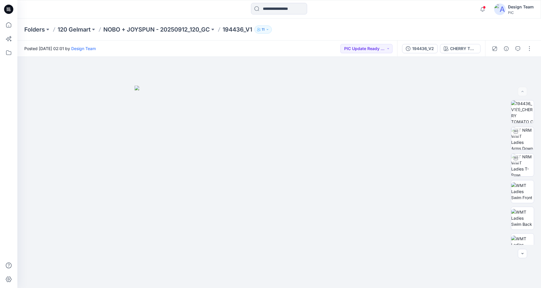
drag, startPoint x: 529, startPoint y: 50, endPoint x: 523, endPoint y: 51, distance: 6.2
click at [528, 50] on button "button" at bounding box center [529, 48] width 9 height 9
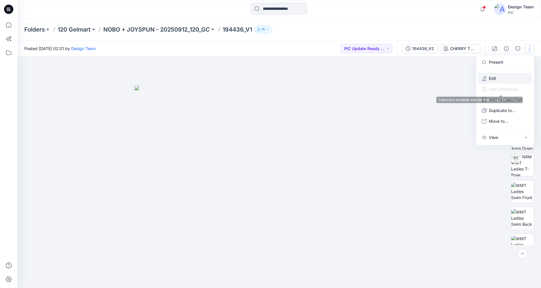
click at [493, 78] on p "Edit" at bounding box center [492, 78] width 7 height 6
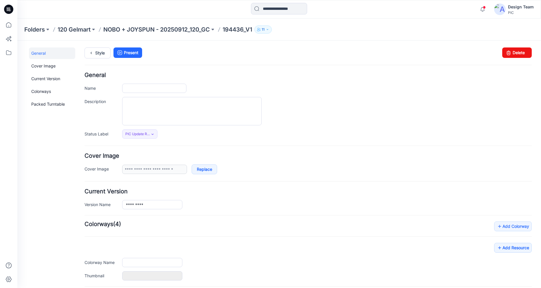
type input "*********"
type input "**********"
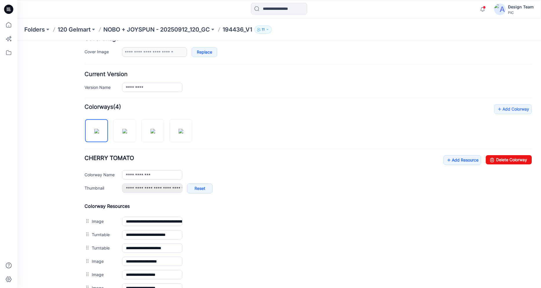
scroll to position [174, 0]
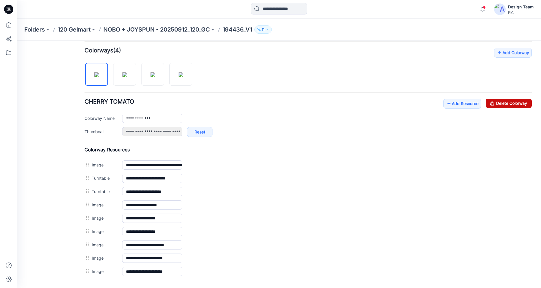
click at [499, 103] on link "Delete Colorway" at bounding box center [509, 103] width 46 height 9
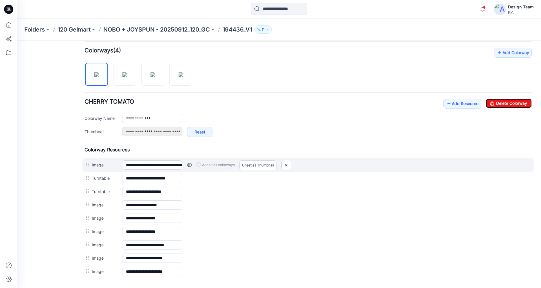
type input "**********"
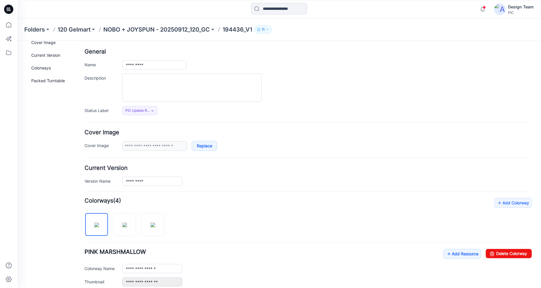
scroll to position [35, 0]
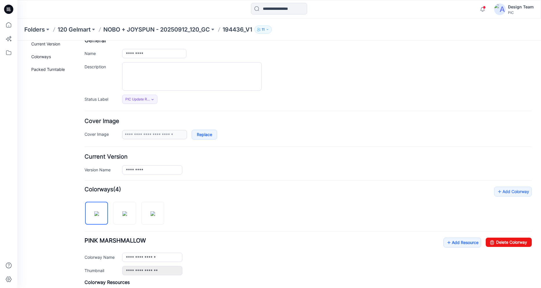
click at [4, 9] on icon at bounding box center [8, 9] width 9 height 9
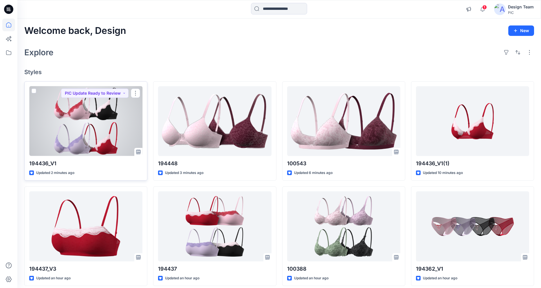
click at [113, 126] on div at bounding box center [85, 121] width 113 height 70
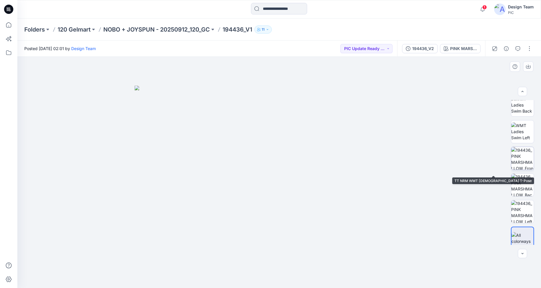
scroll to position [118, 0]
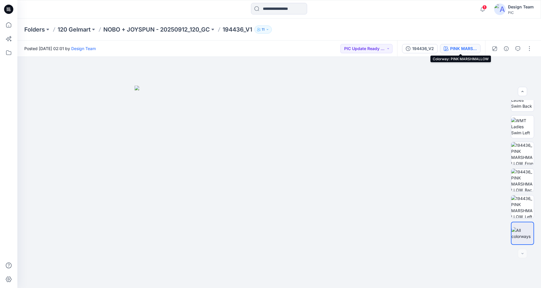
click at [458, 48] on div "PINK MARSHMALLOW" at bounding box center [463, 48] width 27 height 6
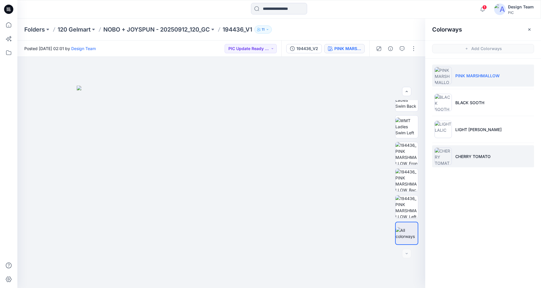
click at [465, 155] on p "CHERRY TOMATO" at bounding box center [472, 156] width 35 height 6
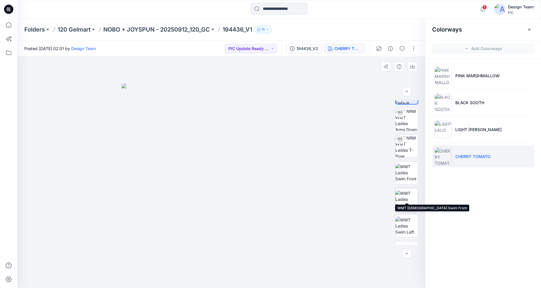
scroll to position [38, 0]
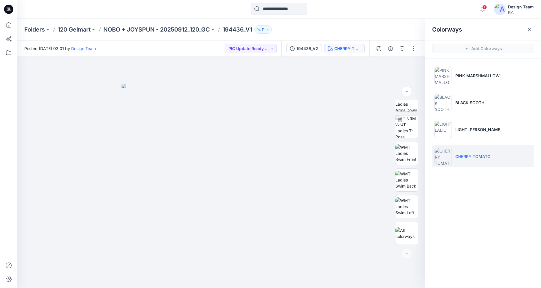
click at [413, 53] on button "button" at bounding box center [413, 48] width 9 height 9
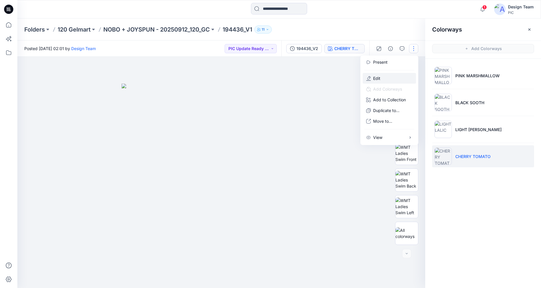
click at [385, 76] on button "Edit" at bounding box center [389, 78] width 53 height 11
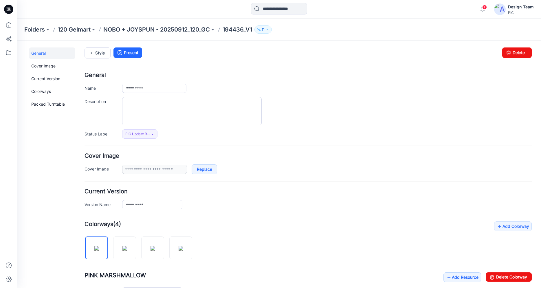
scroll to position [104, 0]
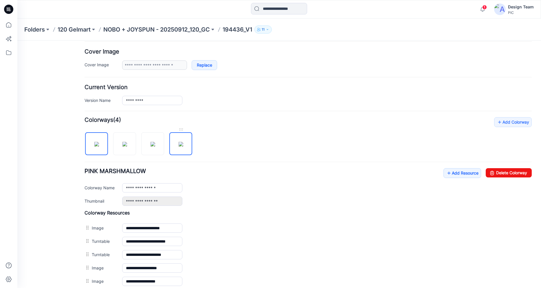
click at [179, 146] on img at bounding box center [181, 144] width 5 height 5
type input "**********"
click at [179, 142] on img at bounding box center [181, 144] width 5 height 5
click at [181, 142] on img at bounding box center [181, 144] width 5 height 5
click at [180, 142] on img at bounding box center [181, 144] width 5 height 5
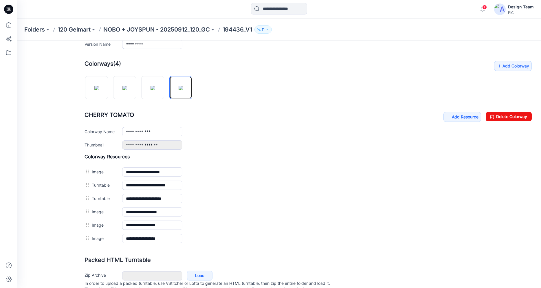
scroll to position [184, 0]
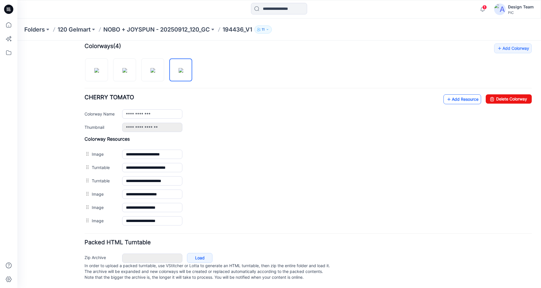
click at [448, 94] on link "Add Resource" at bounding box center [462, 99] width 38 height 10
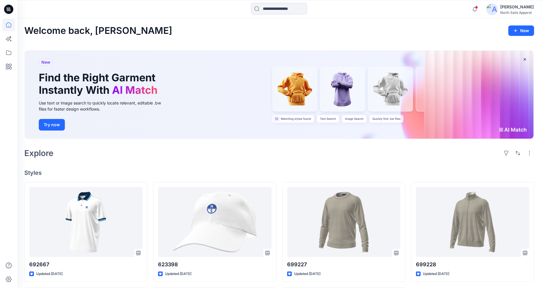
scroll to position [106, 0]
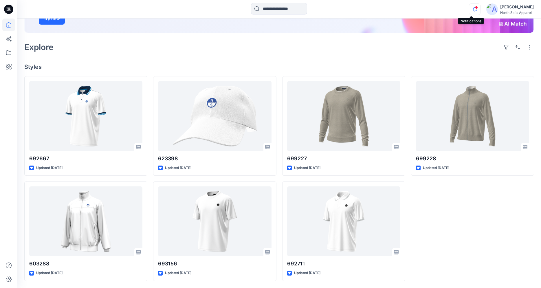
click at [469, 10] on icon "button" at bounding box center [474, 9] width 11 height 12
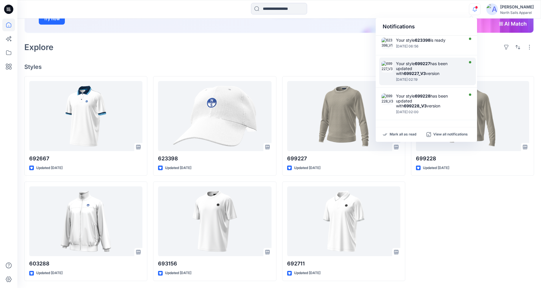
scroll to position [0, 0]
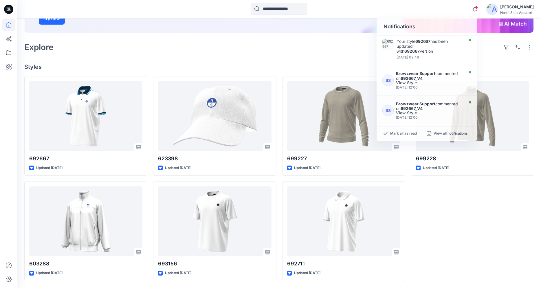
click at [451, 180] on div "699228 Updated [DATE]" at bounding box center [472, 178] width 123 height 205
